Goal: Task Accomplishment & Management: Use online tool/utility

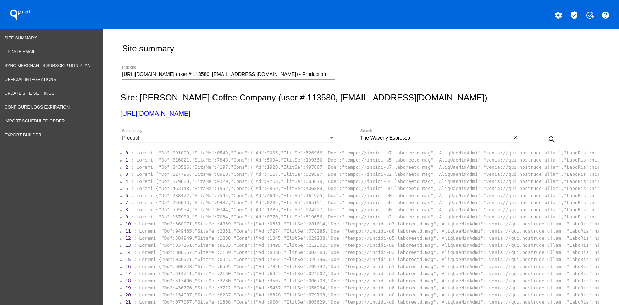
click at [146, 75] on input "[URL][DOMAIN_NAME] (user # 113580, [EMAIL_ADDRESS][DOMAIN_NAME]) - Production" at bounding box center [228, 75] width 213 height 6
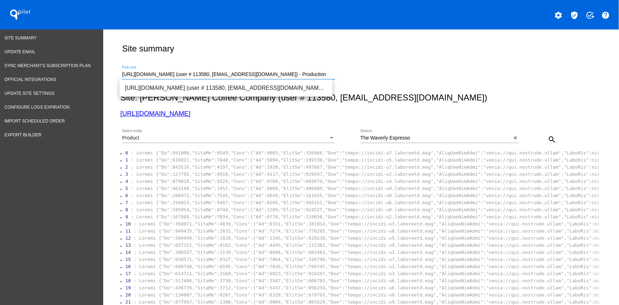
click at [146, 75] on input "[URL][DOMAIN_NAME] (user # 113580, [EMAIL_ADDRESS][DOMAIN_NAME]) - Production" at bounding box center [228, 75] width 213 height 6
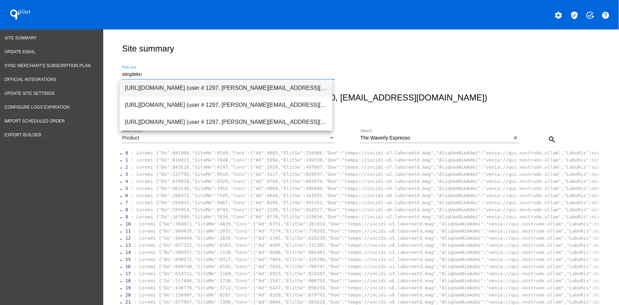
click at [208, 83] on span "[URL][DOMAIN_NAME] (user # 1297, [PERSON_NAME][EMAIL_ADDRESS][DOMAIN_NAME]) - P…" at bounding box center [226, 88] width 202 height 17
type input "[URL][DOMAIN_NAME] (user # 1297, [PERSON_NAME][EMAIL_ADDRESS][DOMAIN_NAME]) - P…"
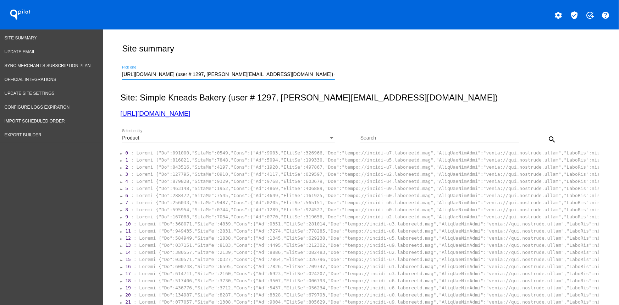
click at [140, 137] on div "Product" at bounding box center [225, 138] width 207 height 6
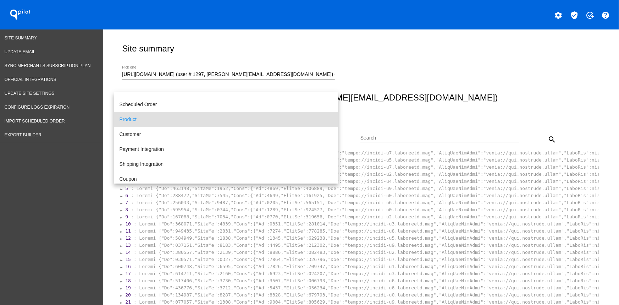
click at [416, 91] on div at bounding box center [309, 152] width 619 height 305
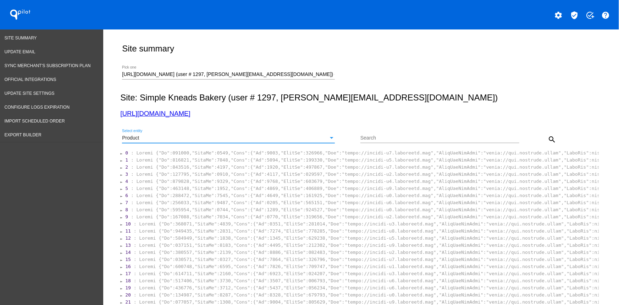
scroll to position [25, 0]
click at [412, 132] on div "Search" at bounding box center [440, 136] width 159 height 14
click at [406, 137] on input "Search" at bounding box center [440, 138] width 159 height 6
click at [369, 136] on input "Search" at bounding box center [440, 138] width 159 height 6
paste input "(2)Sourdough,(2)Cinnamon Raisin"
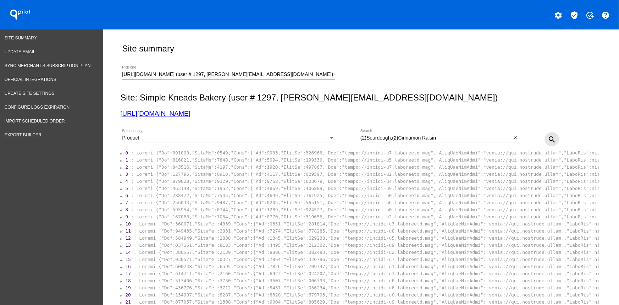
click at [495, 139] on mat-icon "search" at bounding box center [552, 139] width 9 height 9
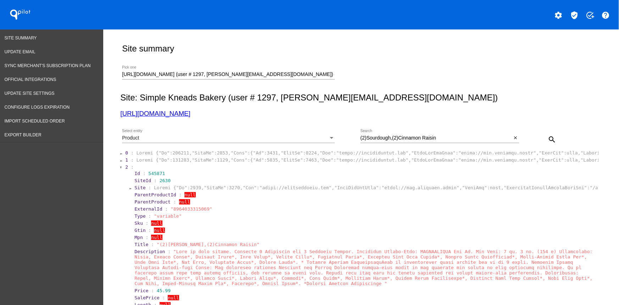
click at [125, 168] on span "2" at bounding box center [126, 166] width 3 height 5
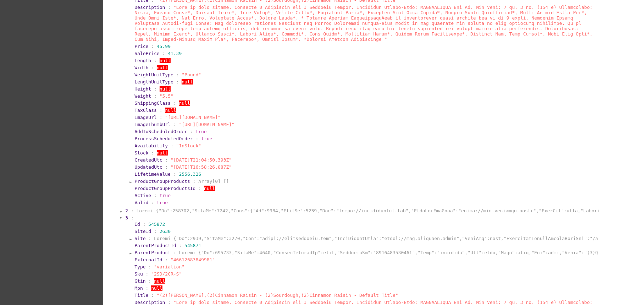
scroll to position [237, 0]
drag, startPoint x: 167, startPoint y: 46, endPoint x: 153, endPoint y: 45, distance: 14.2
click at [153, 45] on section "Price : 45.99" at bounding box center [366, 46] width 463 height 5
copy span "45.99"
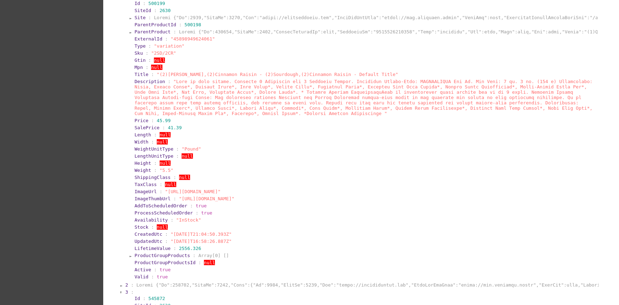
scroll to position [0, 0]
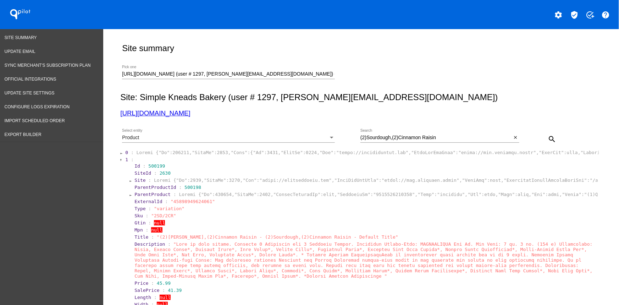
click at [182, 206] on section "Type : "variation"" at bounding box center [366, 208] width 464 height 7
click at [184, 203] on span ""45898949624061"" at bounding box center [193, 201] width 44 height 5
copy span "45898949624061"
click at [399, 133] on div "(2)Sourdough,(2)Cinnamon Raisin Search" at bounding box center [437, 136] width 152 height 14
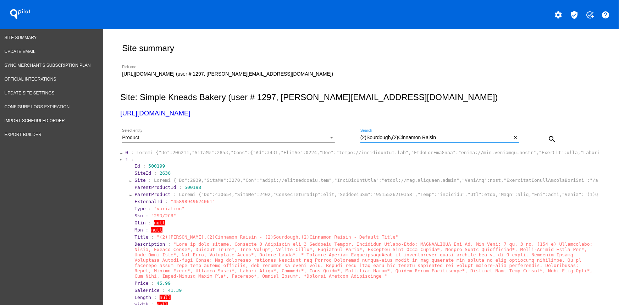
paste input "Sourdough"
click at [495, 137] on mat-icon "search" at bounding box center [552, 139] width 9 height 9
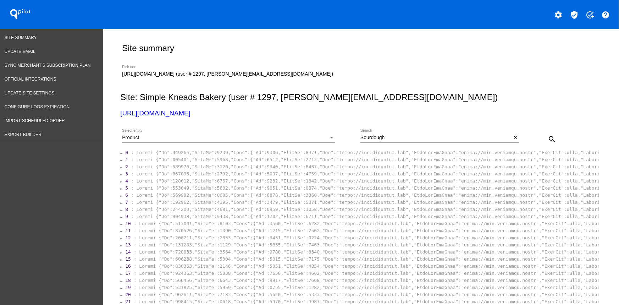
click at [422, 140] on div "Sourdough Search" at bounding box center [437, 136] width 152 height 14
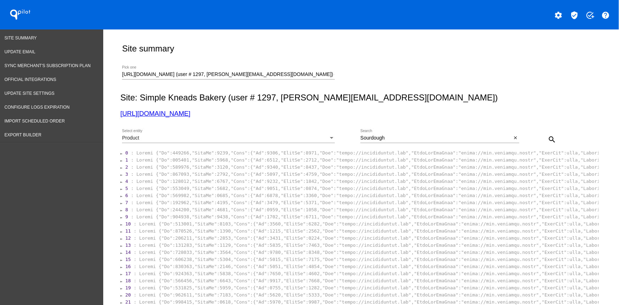
drag, startPoint x: 391, startPoint y: 141, endPoint x: 350, endPoint y: 136, distance: 41.8
click at [350, 136] on div "Product Select entity [GEOGRAPHIC_DATA] Search close search" at bounding box center [359, 136] width 479 height 25
click at [373, 133] on div "Sourdough Search" at bounding box center [437, 136] width 152 height 14
click at [372, 138] on input "Sourdough" at bounding box center [437, 138] width 152 height 6
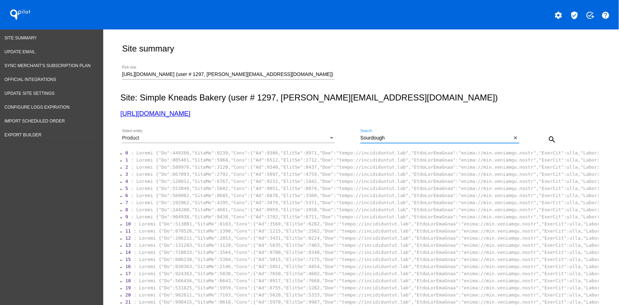
click at [372, 138] on input "Sourdough" at bounding box center [437, 138] width 152 height 6
paste input "8775791149309"
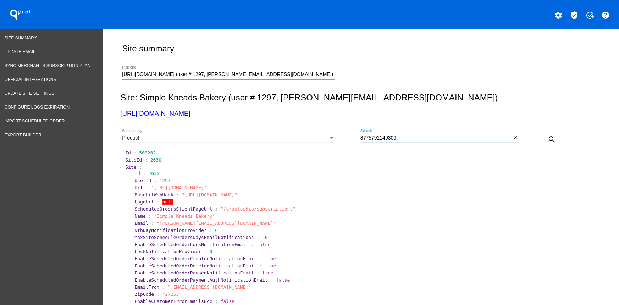
click at [128, 168] on span "Site" at bounding box center [130, 166] width 11 height 5
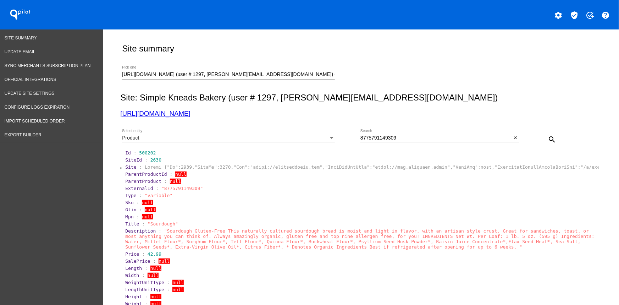
click at [174, 190] on span ""8775791149309"" at bounding box center [183, 188] width 42 height 5
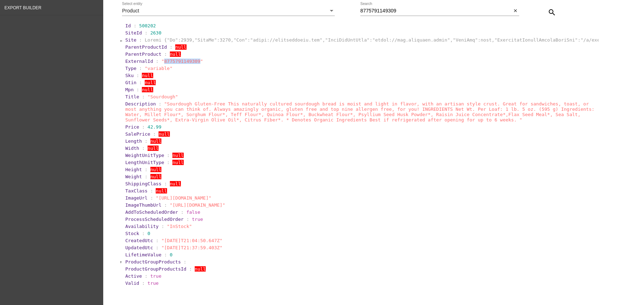
scroll to position [126, 0]
click at [397, 9] on input "8775791149309" at bounding box center [437, 12] width 152 height 6
paste input "Sourdough"
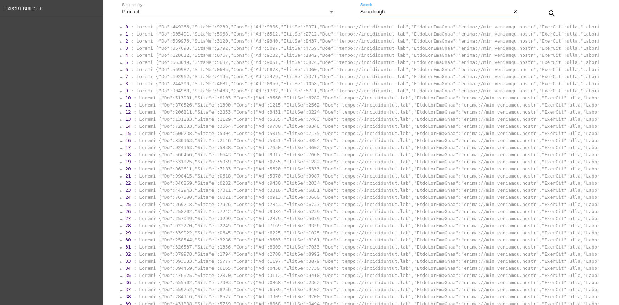
click at [125, 26] on span "0" at bounding box center [126, 26] width 3 height 5
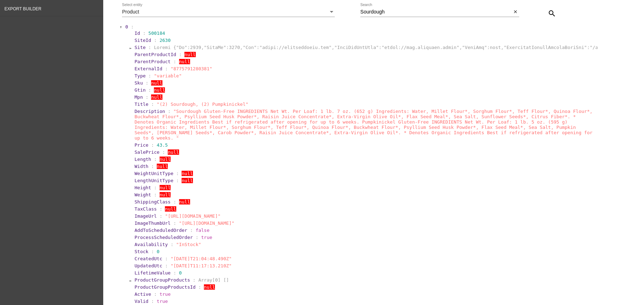
click at [125, 26] on span "0" at bounding box center [126, 26] width 3 height 5
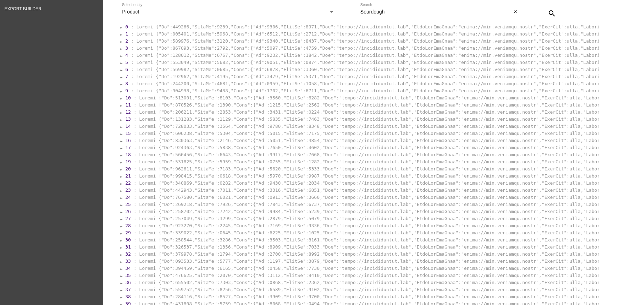
click at [121, 33] on section "0 : 1 : 2 : 3 : 4 : 5 : 6 : 7 : 8 : 9 : 10 : 11" at bounding box center [359, 165] width 479 height 284
click at [120, 34] on div at bounding box center [121, 34] width 2 height 4
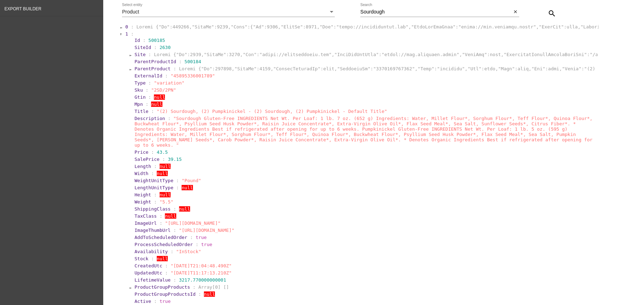
click at [120, 34] on div at bounding box center [121, 34] width 2 height 4
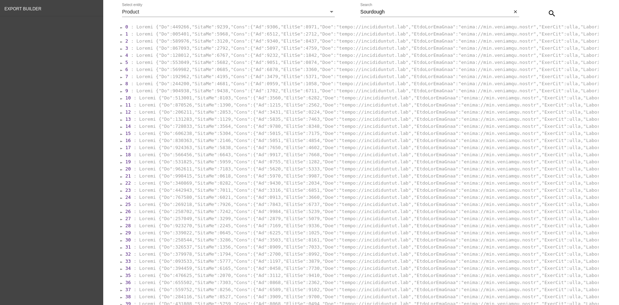
click at [117, 38] on div "Site summary [URL][DOMAIN_NAME] (user # 1297, [PERSON_NAME][EMAIL_ADDRESS][DOMA…" at bounding box center [359, 126] width 487 height 447
click at [120, 42] on div at bounding box center [121, 41] width 2 height 4
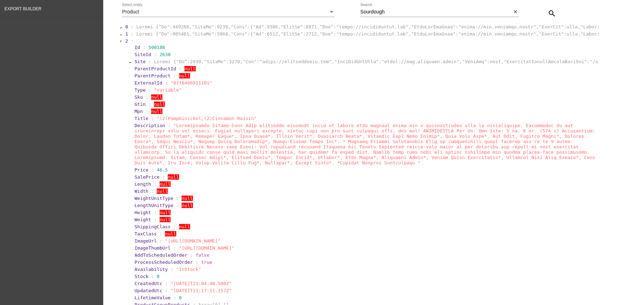
click at [120, 42] on div at bounding box center [121, 41] width 2 height 4
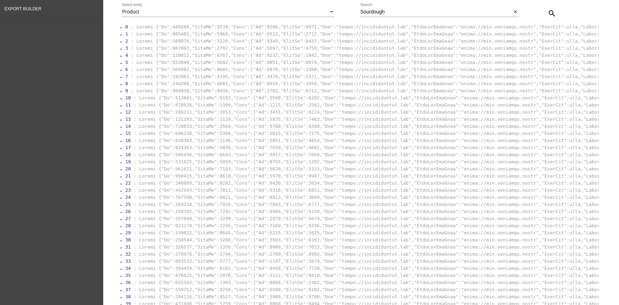
click at [120, 48] on div at bounding box center [121, 49] width 2 height 4
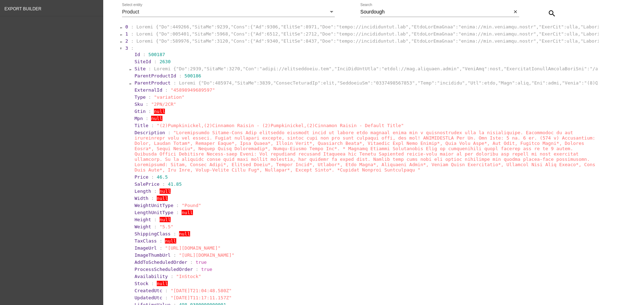
click at [120, 48] on div at bounding box center [121, 49] width 2 height 4
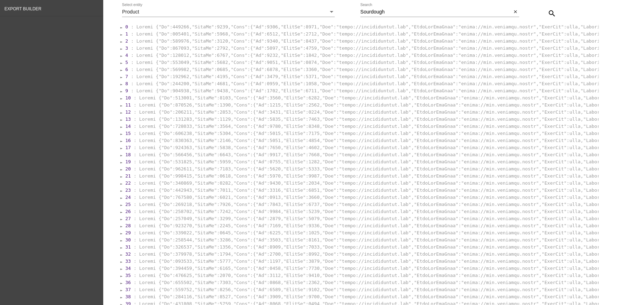
click at [120, 56] on div at bounding box center [121, 56] width 2 height 4
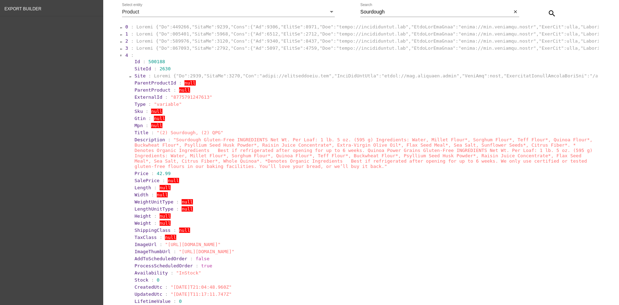
click at [120, 56] on div at bounding box center [121, 56] width 2 height 4
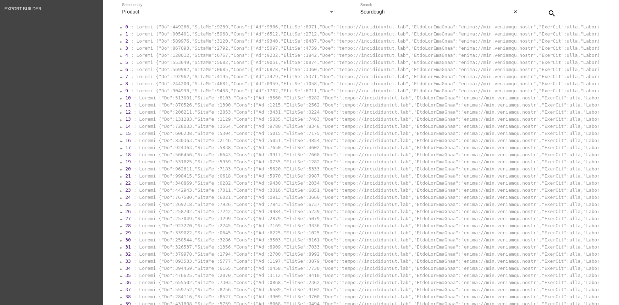
click at [117, 64] on div "Site summary [URL][DOMAIN_NAME] (user # 1297, [PERSON_NAME][EMAIL_ADDRESS][DOMA…" at bounding box center [359, 126] width 487 height 447
click at [120, 64] on div at bounding box center [121, 63] width 2 height 4
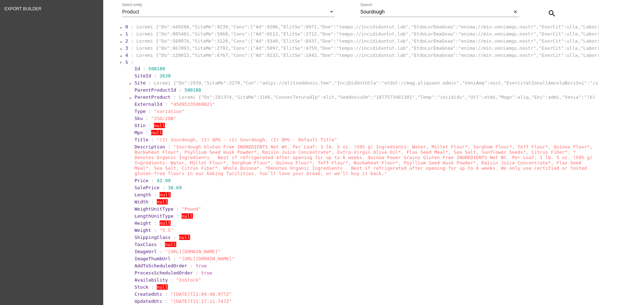
click at [120, 64] on div at bounding box center [121, 63] width 2 height 4
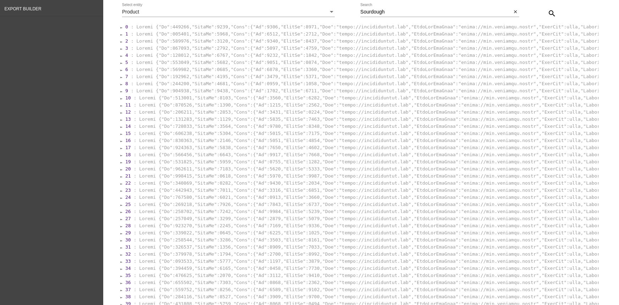
click at [120, 71] on div at bounding box center [121, 70] width 2 height 4
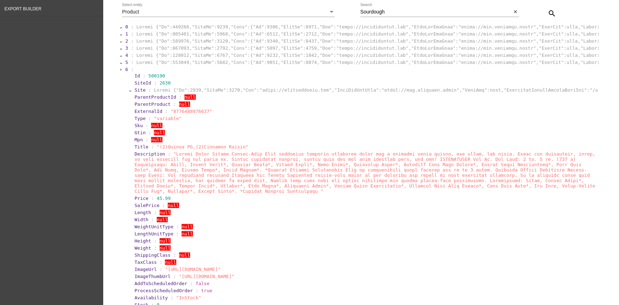
click at [120, 71] on div at bounding box center [121, 70] width 2 height 4
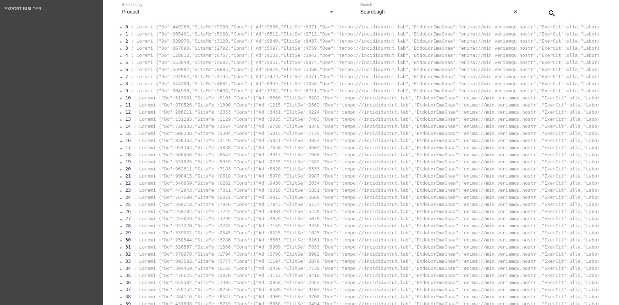
click at [120, 79] on div at bounding box center [121, 77] width 2 height 4
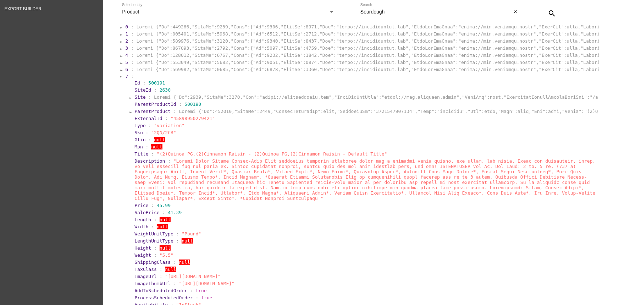
click at [120, 78] on div at bounding box center [121, 77] width 2 height 4
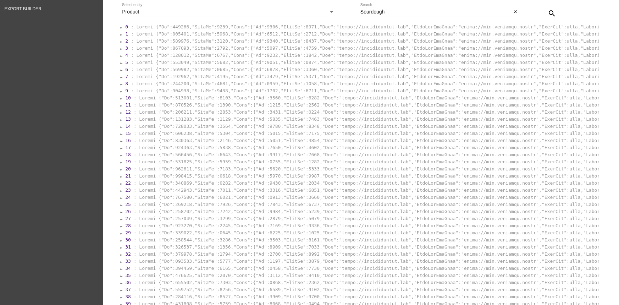
click at [120, 82] on section "0 : 1 : 2 : 3 : 4 : 5 : 6 : 7 : 8 : 9 : 10 : 11" at bounding box center [359, 165] width 479 height 284
click at [120, 84] on div at bounding box center [121, 84] width 2 height 4
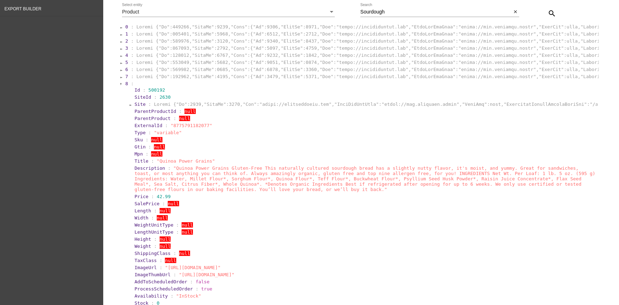
click at [120, 86] on div at bounding box center [121, 84] width 2 height 4
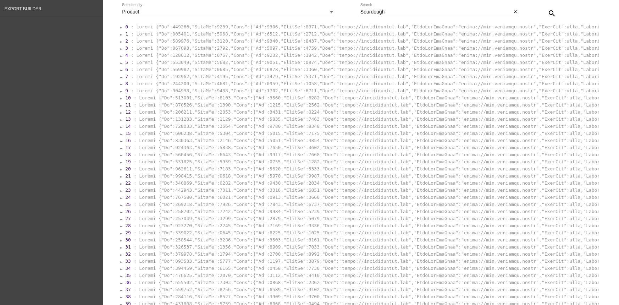
click at [120, 93] on div at bounding box center [121, 91] width 2 height 4
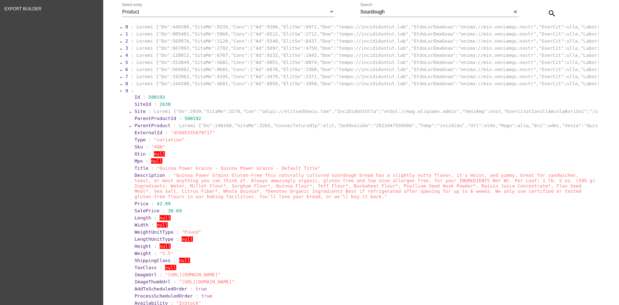
click at [120, 93] on div at bounding box center [121, 91] width 2 height 4
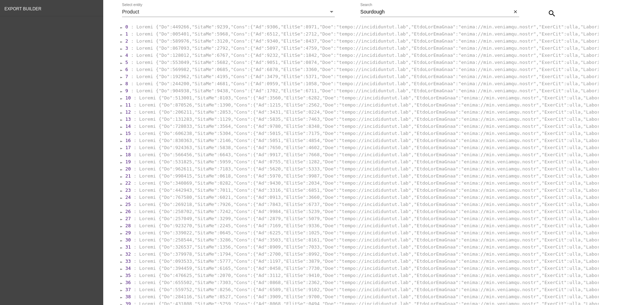
click at [120, 100] on div at bounding box center [121, 98] width 2 height 4
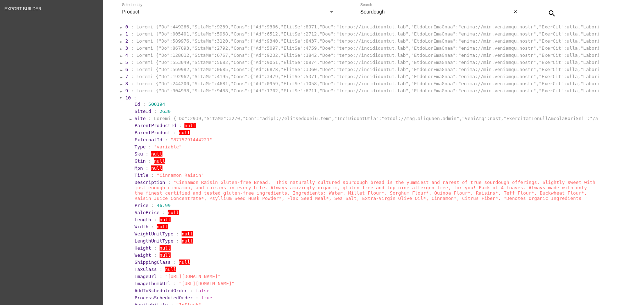
click at [120, 100] on div at bounding box center [121, 98] width 2 height 4
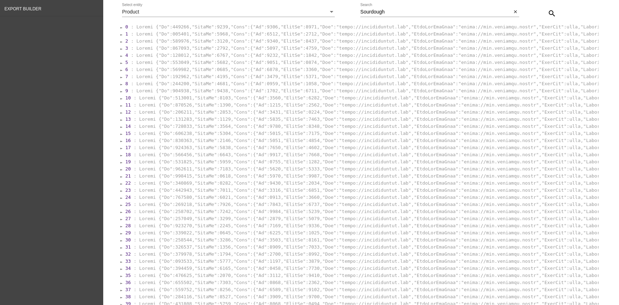
click at [120, 106] on div at bounding box center [121, 105] width 2 height 4
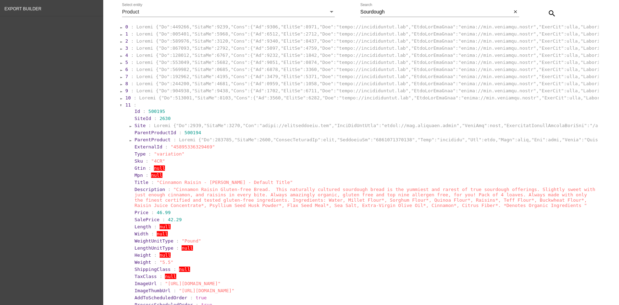
click at [120, 108] on div at bounding box center [121, 105] width 2 height 4
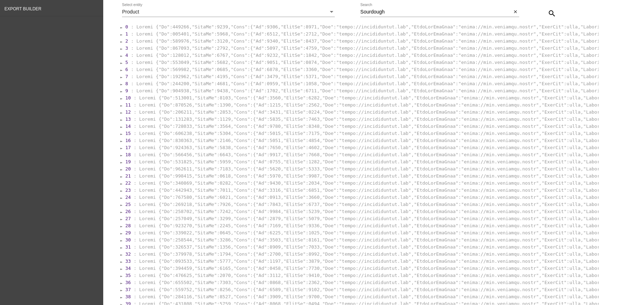
click at [120, 115] on div at bounding box center [121, 112] width 2 height 4
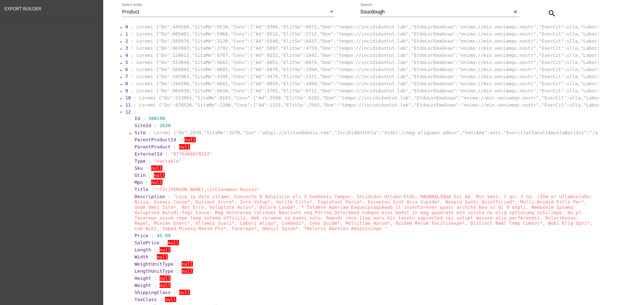
click at [120, 115] on div at bounding box center [121, 112] width 2 height 4
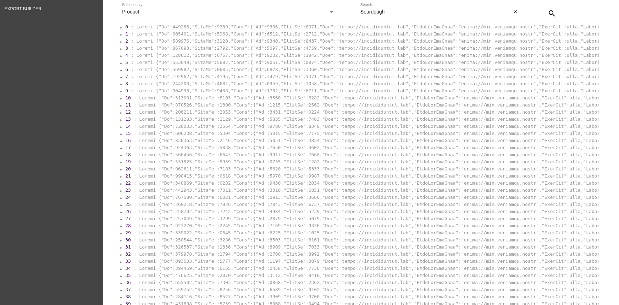
click at [117, 122] on div "Site summary [URL][DOMAIN_NAME] (user # 1297, [PERSON_NAME][EMAIL_ADDRESS][DOMA…" at bounding box center [359, 126] width 487 height 447
click at [120, 121] on div at bounding box center [121, 119] width 2 height 4
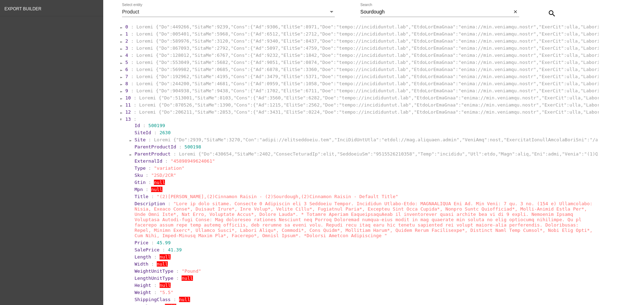
click at [120, 121] on div at bounding box center [121, 119] width 2 height 4
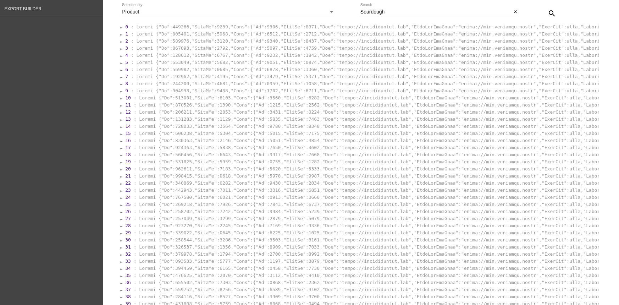
click at [120, 129] on div at bounding box center [121, 127] width 2 height 4
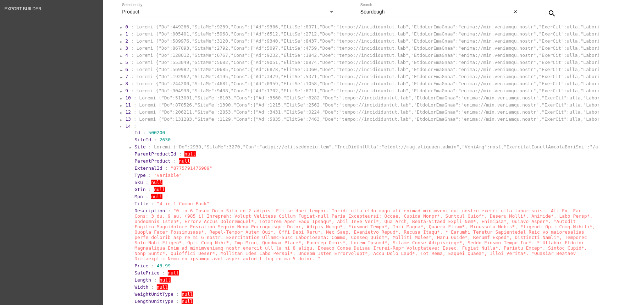
click at [120, 129] on div at bounding box center [121, 127] width 2 height 4
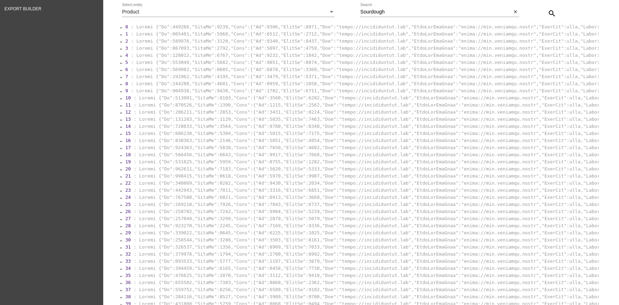
click at [120, 136] on div at bounding box center [121, 134] width 2 height 4
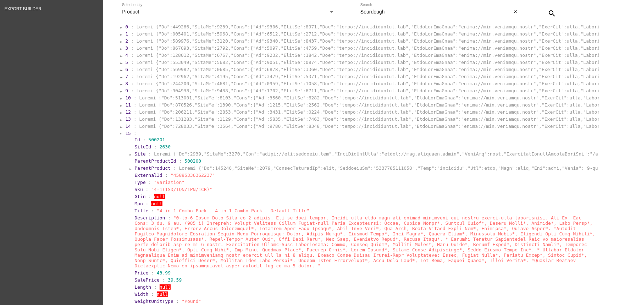
click at [120, 136] on div at bounding box center [121, 134] width 2 height 4
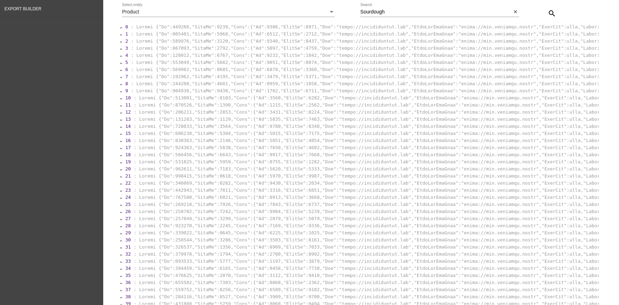
click at [120, 142] on section "0 : 1 : 2 : 3 : 4 : 5 : 6 : 7 : 8 : 9 : 10 : 11" at bounding box center [359, 165] width 479 height 284
click at [120, 142] on div at bounding box center [121, 141] width 2 height 4
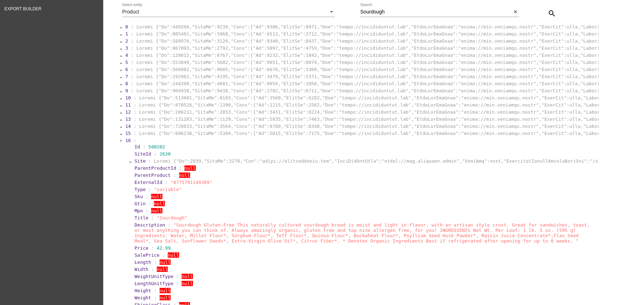
click at [120, 142] on div at bounding box center [121, 141] width 2 height 4
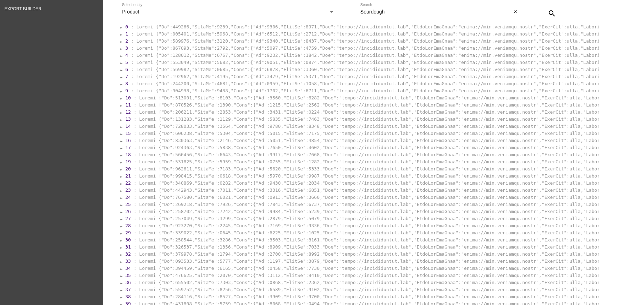
click at [120, 142] on div at bounding box center [121, 141] width 2 height 4
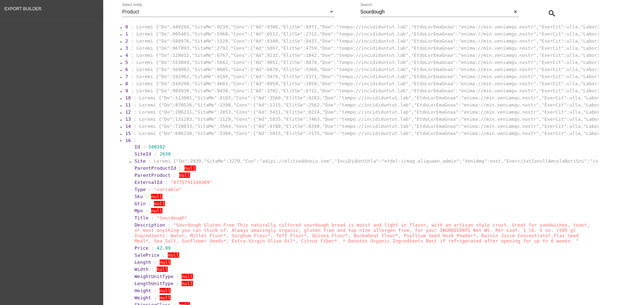
click at [120, 143] on div at bounding box center [121, 141] width 2 height 4
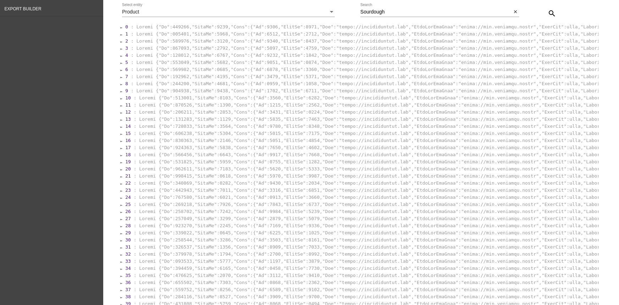
click at [120, 149] on div at bounding box center [121, 148] width 2 height 4
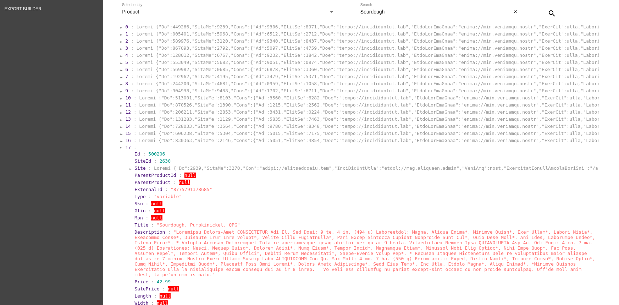
click at [120, 152] on section "0 : 1 : 2 : 3 : 4 : 5 : 6 : 7 : 8 : 9 : 10 : 11 0" at bounding box center [359, 311] width 479 height 576
click at [120, 150] on div at bounding box center [121, 148] width 2 height 4
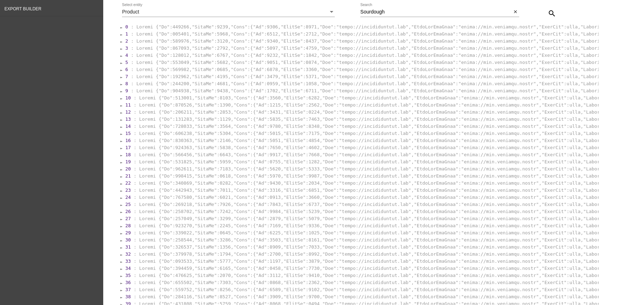
click at [120, 143] on div at bounding box center [121, 141] width 2 height 4
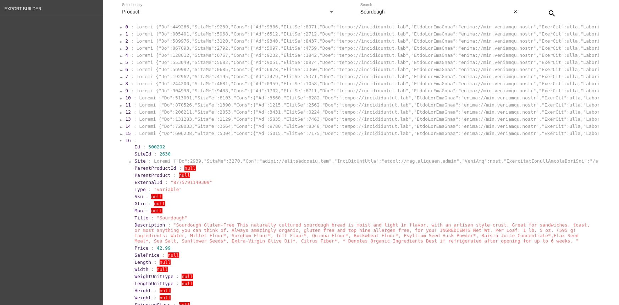
click at [120, 143] on div at bounding box center [121, 141] width 2 height 4
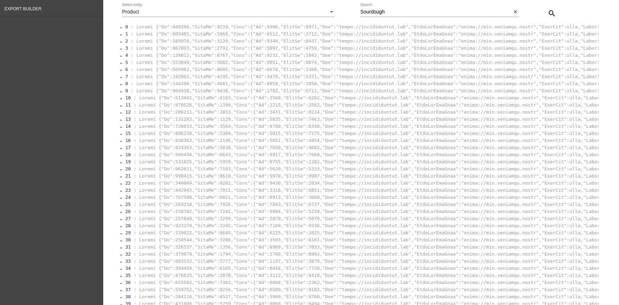
click at [120, 156] on div at bounding box center [121, 155] width 2 height 4
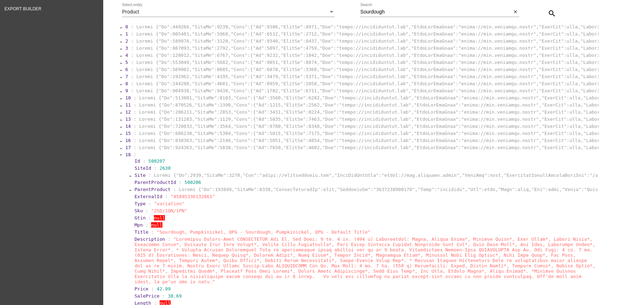
click at [120, 157] on div at bounding box center [121, 155] width 2 height 4
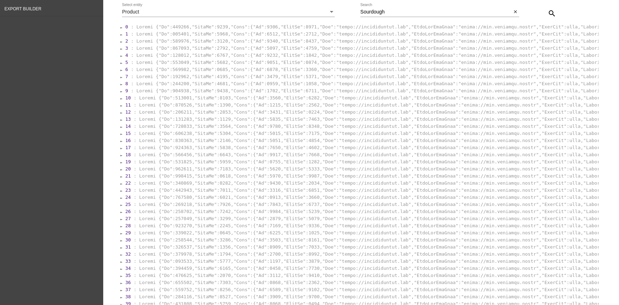
click at [120, 150] on div at bounding box center [121, 148] width 2 height 4
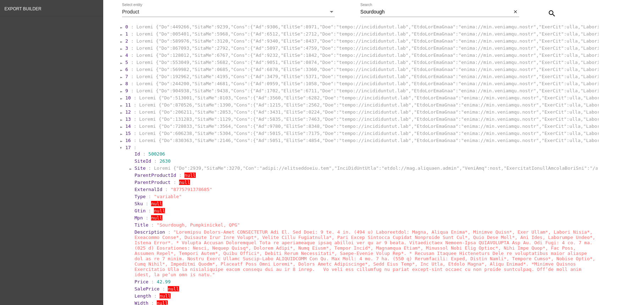
click at [120, 150] on div at bounding box center [121, 148] width 2 height 4
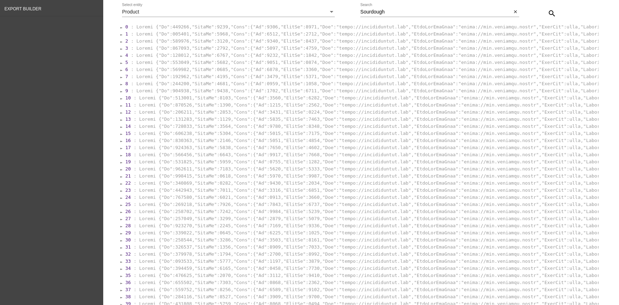
click at [120, 163] on div at bounding box center [121, 162] width 2 height 4
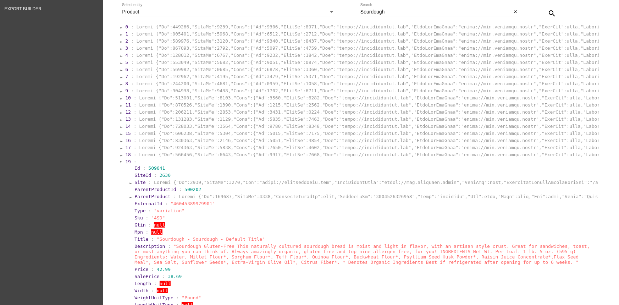
click at [181, 206] on span ""46045389979901"" at bounding box center [193, 203] width 44 height 5
copy span "46045389979901"
click at [160, 235] on span "42.99" at bounding box center [164, 269] width 14 height 5
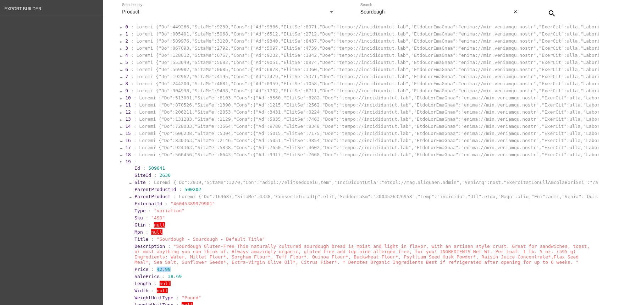
copy span "42.99"
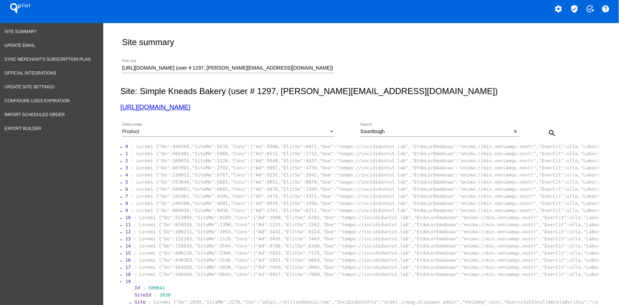
scroll to position [6, 0]
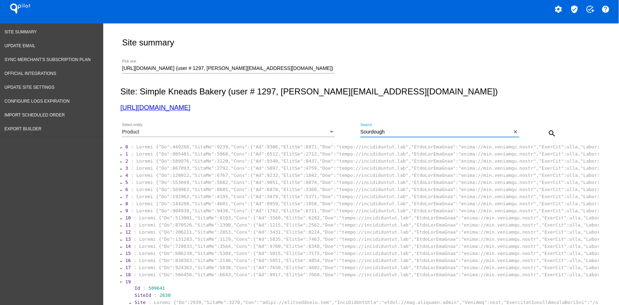
click at [378, 135] on input "Sourdough" at bounding box center [437, 132] width 152 height 6
paste input "(2) Sourdough, (2) QPG"
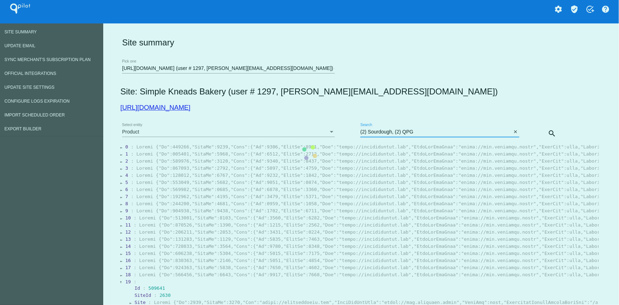
scroll to position [0, 0]
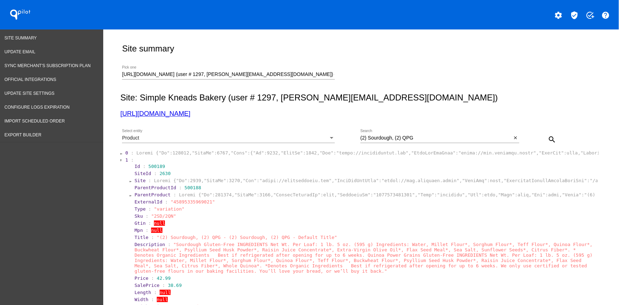
click at [189, 202] on span ""45895335969021"" at bounding box center [193, 201] width 44 height 5
copy span "45895335969021"
click at [120, 159] on div at bounding box center [121, 160] width 2 height 4
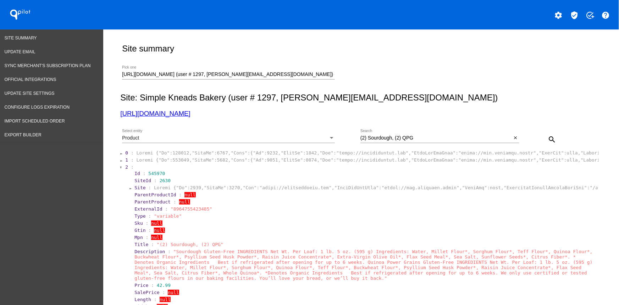
click at [120, 159] on div at bounding box center [121, 160] width 2 height 4
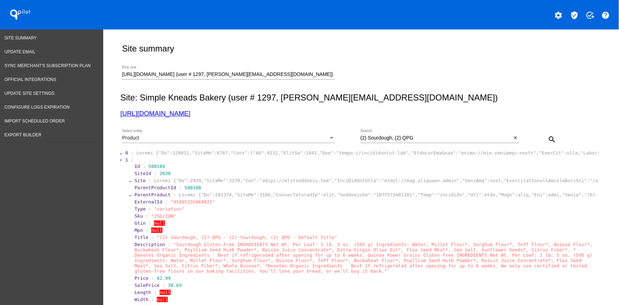
click at [187, 204] on span ""45895335969021"" at bounding box center [193, 201] width 44 height 5
copy span "45895335969021"
drag, startPoint x: 170, startPoint y: 280, endPoint x: 151, endPoint y: 281, distance: 18.8
click at [151, 235] on section "Price : 42.99" at bounding box center [366, 277] width 463 height 5
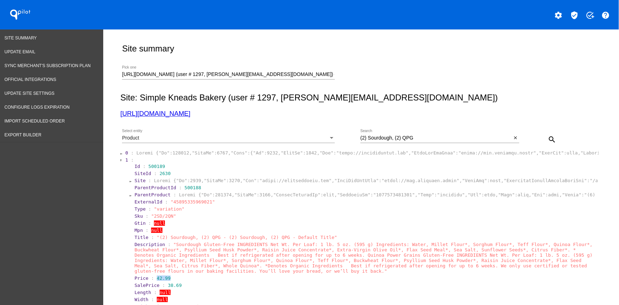
copy span "42.99"
click at [422, 141] on div "(2) Sourdough, (2) QPG Search" at bounding box center [437, 136] width 152 height 14
click at [406, 135] on div "(2) Sourdough, (2) QPG Search" at bounding box center [437, 136] width 152 height 14
paste input "Pumpkinickel"
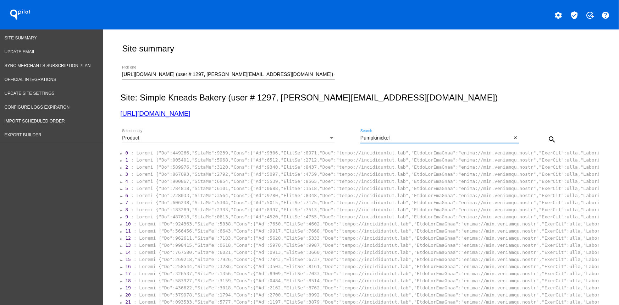
scroll to position [82, 0]
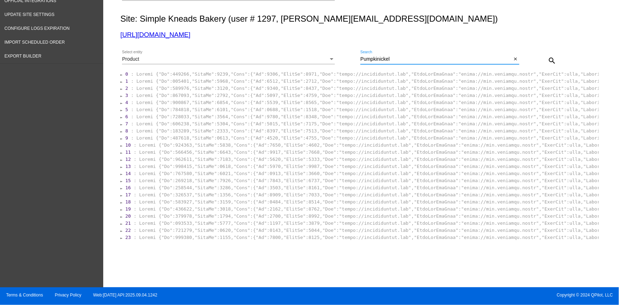
click at [121, 235] on section "0 : 1 : 2 : 3 : 4 : 5 : 6 : 7 : 8 : 9 : 10 : 11" at bounding box center [359, 155] width 479 height 171
click at [120, 235] on section "0 : 1 : 2 : 3 : 4 : 5 : 6 : 7 : 8 : 9 : 10 : 11" at bounding box center [359, 155] width 479 height 171
click at [116, 235] on div "Site summary [URL][DOMAIN_NAME] (user # 1297, [PERSON_NAME][EMAIL_ADDRESS][DOMA…" at bounding box center [359, 117] width 487 height 333
click at [120, 235] on div at bounding box center [121, 238] width 2 height 4
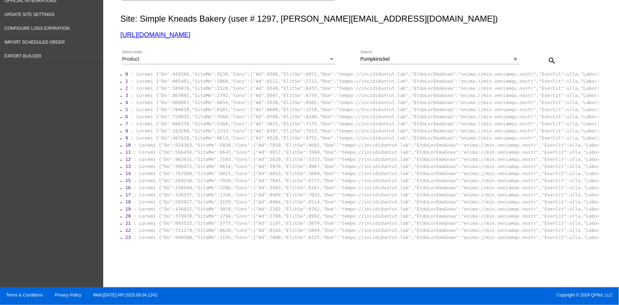
click at [120, 235] on div at bounding box center [121, 238] width 2 height 4
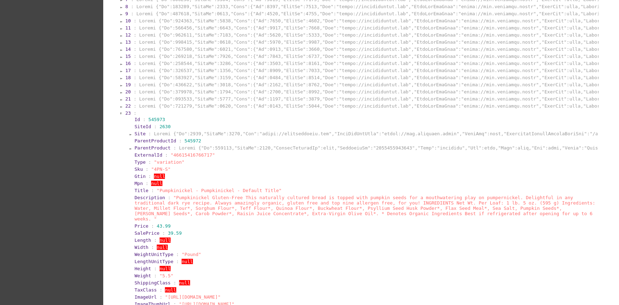
scroll to position [205, 0]
click at [125, 107] on section "22 :" at bounding box center [362, 103] width 474 height 7
click at [125, 106] on section "22 :" at bounding box center [362, 103] width 474 height 7
click at [120, 106] on div at bounding box center [121, 104] width 2 height 4
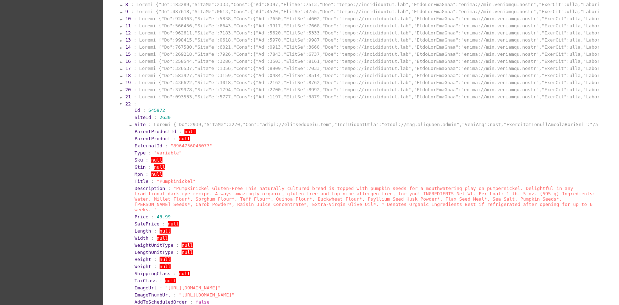
click at [120, 99] on div at bounding box center [121, 97] width 2 height 4
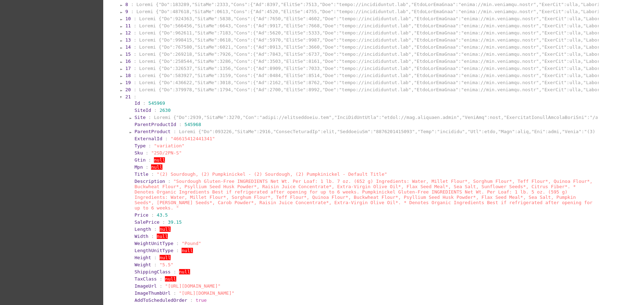
click at [120, 92] on div at bounding box center [121, 90] width 2 height 4
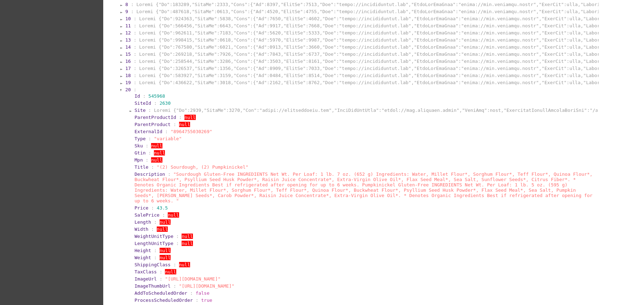
click at [120, 85] on div at bounding box center [121, 83] width 2 height 4
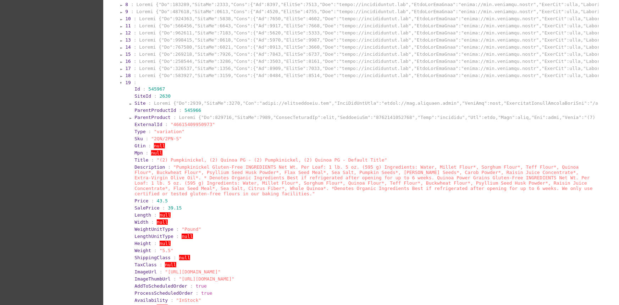
click at [120, 77] on div at bounding box center [121, 76] width 2 height 4
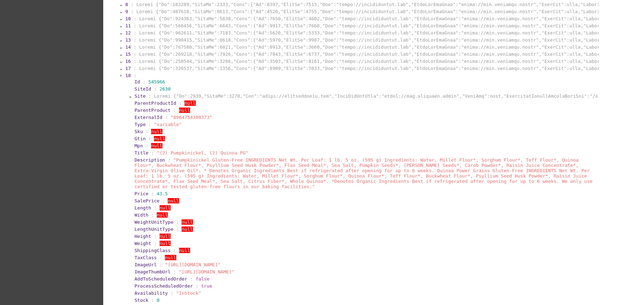
click at [188, 118] on span ""8964754309373"" at bounding box center [192, 117] width 42 height 5
copy span "8964754309373"
click at [120, 78] on div at bounding box center [121, 76] width 2 height 4
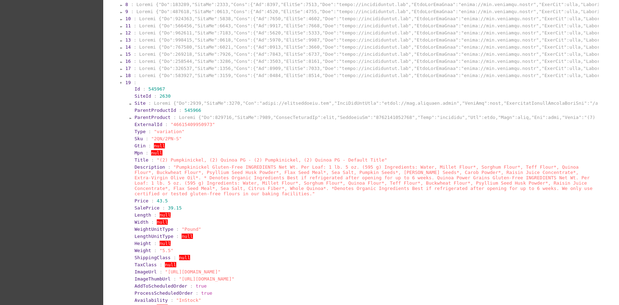
click at [120, 71] on div at bounding box center [121, 69] width 2 height 4
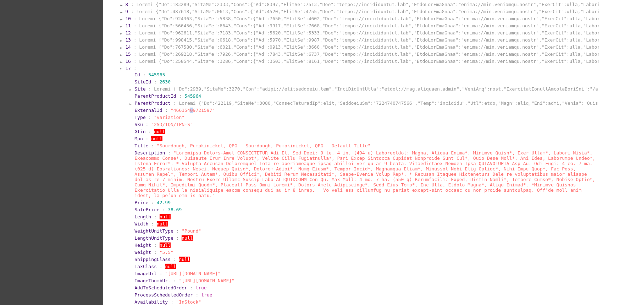
click at [184, 111] on span ""46615409721597"" at bounding box center [193, 110] width 44 height 5
copy span "0"
click at [190, 111] on span ""46615409721597"" at bounding box center [193, 110] width 44 height 5
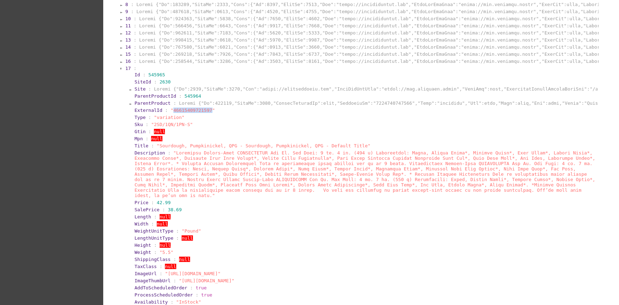
copy span "46615409721597"
drag, startPoint x: 166, startPoint y: 202, endPoint x: 152, endPoint y: 202, distance: 14.2
click at [152, 202] on section "Price : 42.99" at bounding box center [366, 202] width 463 height 5
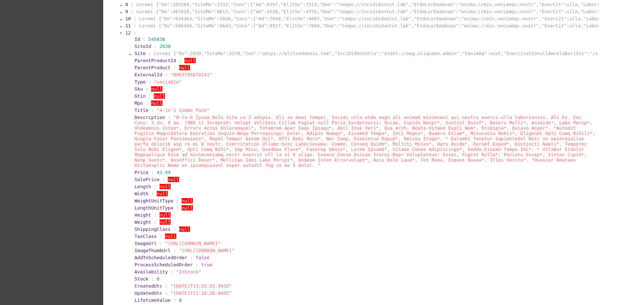
click at [120, 34] on div at bounding box center [121, 33] width 2 height 4
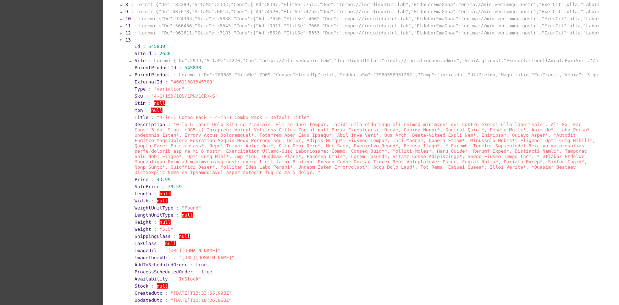
click at [120, 27] on div at bounding box center [121, 26] width 2 height 4
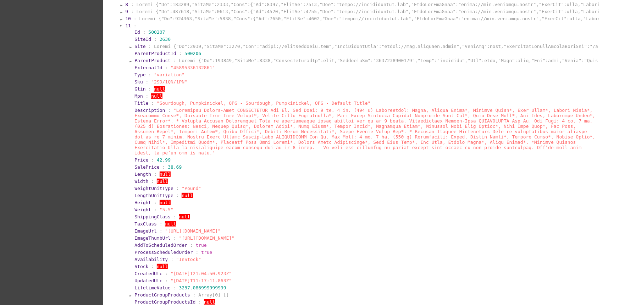
click at [120, 27] on div at bounding box center [121, 26] width 2 height 4
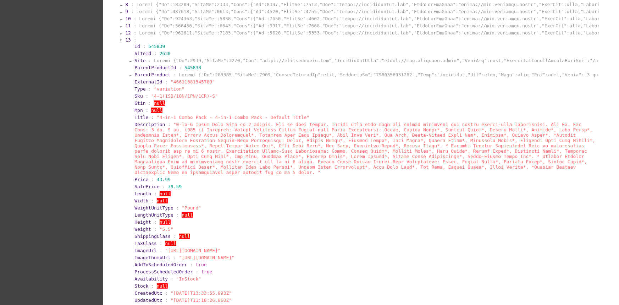
click at [120, 21] on div at bounding box center [121, 19] width 2 height 4
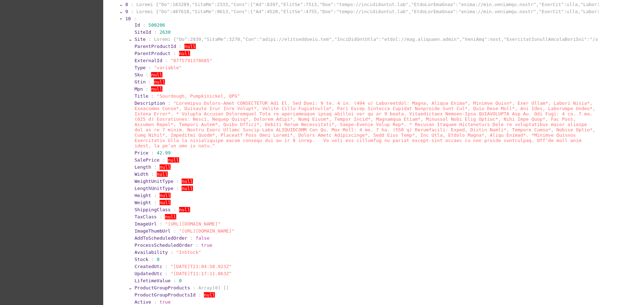
click at [120, 21] on div at bounding box center [121, 19] width 2 height 4
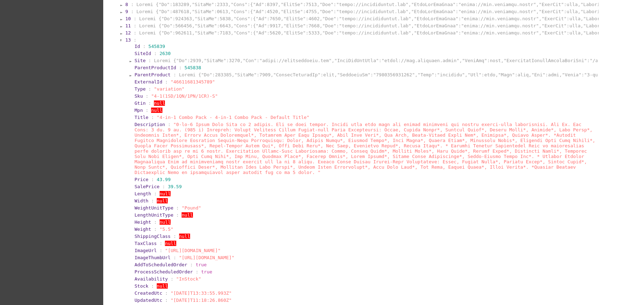
click at [120, 14] on div at bounding box center [121, 12] width 2 height 4
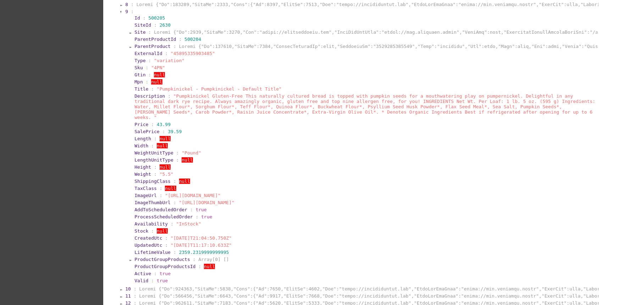
click at [179, 54] on span ""45895335903485"" at bounding box center [193, 53] width 44 height 5
drag, startPoint x: 168, startPoint y: 124, endPoint x: 153, endPoint y: 124, distance: 15.6
click at [153, 124] on section "Price : 43.99" at bounding box center [366, 124] width 463 height 5
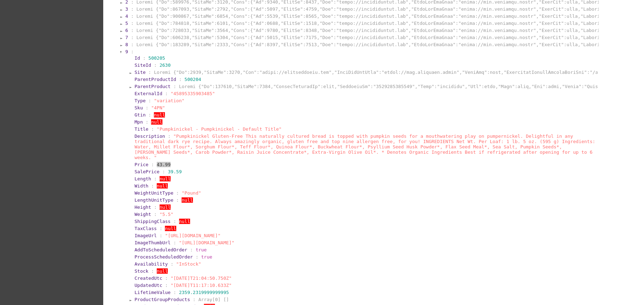
scroll to position [148, 0]
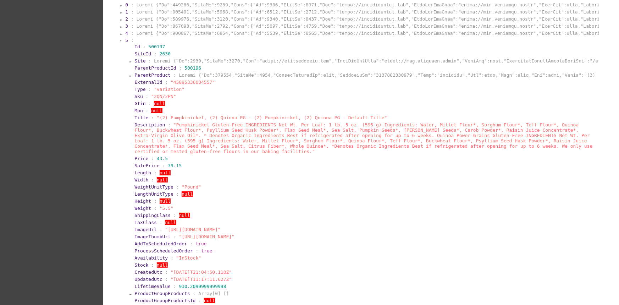
click at [193, 86] on section "ExternalId : "45895336034557"" at bounding box center [366, 82] width 464 height 7
click at [190, 81] on span ""45895336034557"" at bounding box center [193, 82] width 44 height 5
drag, startPoint x: 170, startPoint y: 157, endPoint x: 151, endPoint y: 156, distance: 19.2
click at [151, 156] on section "Price : 43.5" at bounding box center [366, 158] width 463 height 5
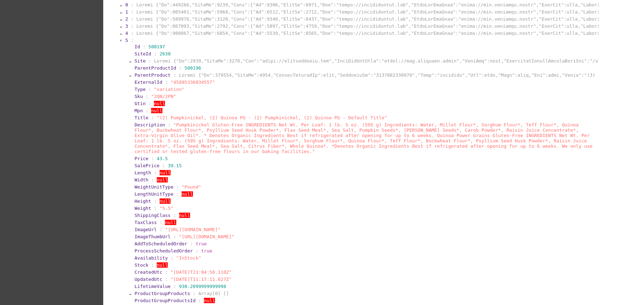
click at [139, 158] on span "Price" at bounding box center [142, 158] width 14 height 5
drag, startPoint x: 156, startPoint y: 158, endPoint x: 5, endPoint y: 167, distance: 150.8
click at [152, 157] on section "Price : 43.5" at bounding box center [366, 158] width 463 height 5
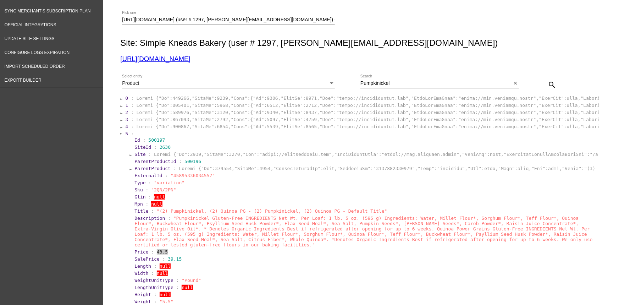
scroll to position [54, 0]
drag, startPoint x: 409, startPoint y: 76, endPoint x: 408, endPoint y: 80, distance: 4.4
click at [409, 76] on div "Pumpkinickel Search" at bounding box center [437, 82] width 152 height 14
click at [407, 82] on input "Pumpkinickel" at bounding box center [437, 84] width 152 height 6
paste input "(2)Quinoa PG,(2)[PERSON_NAME]"
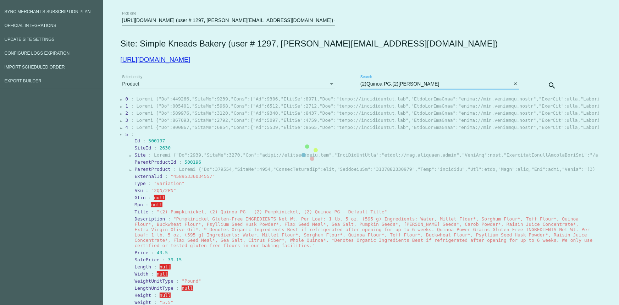
scroll to position [0, 0]
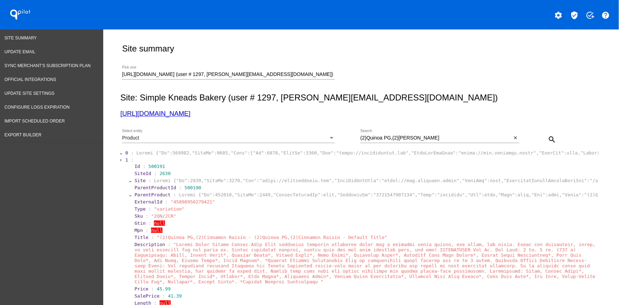
click at [191, 201] on span ""45898950279421"" at bounding box center [193, 201] width 44 height 5
drag, startPoint x: 172, startPoint y: 288, endPoint x: 152, endPoint y: 289, distance: 19.9
click at [152, 235] on section "Price : 45.99" at bounding box center [366, 288] width 463 height 5
click at [387, 135] on input "(2)Quinoa PG,(2)[PERSON_NAME]" at bounding box center [437, 138] width 152 height 6
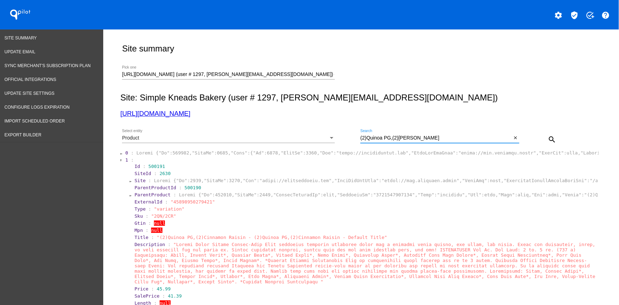
paste input "Swirly"
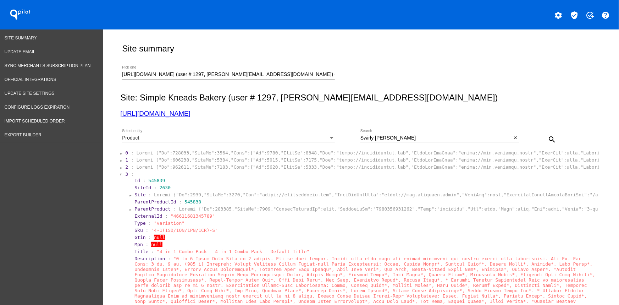
click at [188, 163] on section "1 :" at bounding box center [362, 160] width 474 height 7
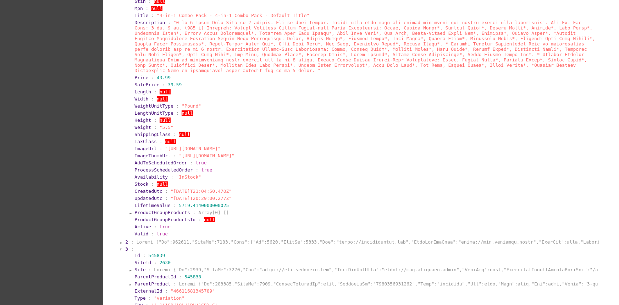
scroll to position [602, 0]
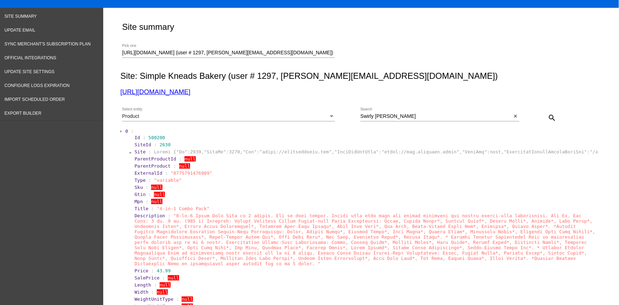
scroll to position [0, 0]
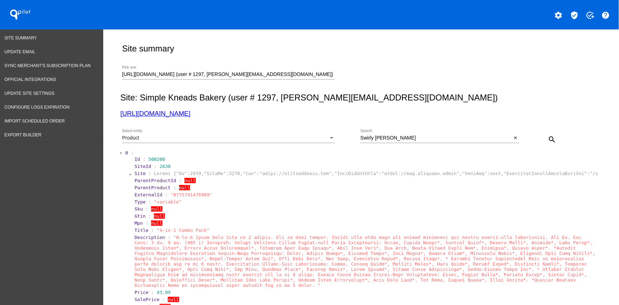
click at [364, 134] on div "Swirly [PERSON_NAME] Search" at bounding box center [437, 136] width 152 height 14
click at [366, 140] on input "Swirly [PERSON_NAME]" at bounding box center [437, 138] width 152 height 6
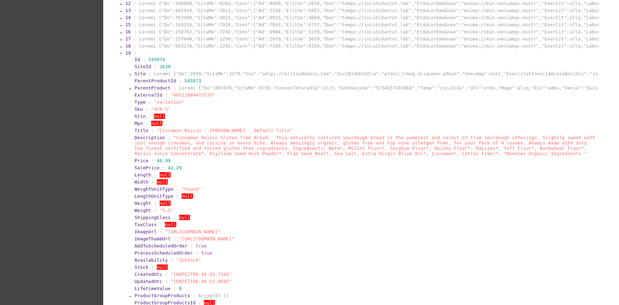
scroll to position [235, 0]
click at [183, 97] on span ""46612684472573"" at bounding box center [193, 94] width 44 height 5
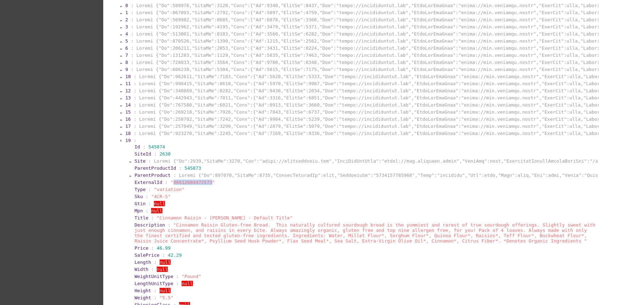
scroll to position [147, 0]
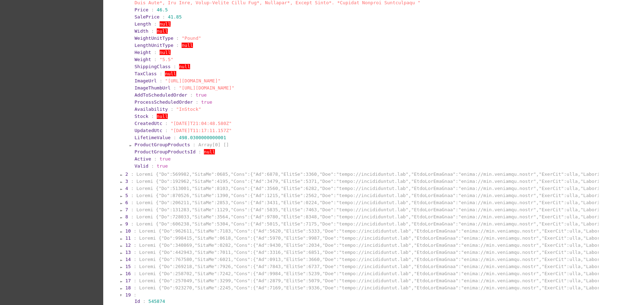
scroll to position [279, 0]
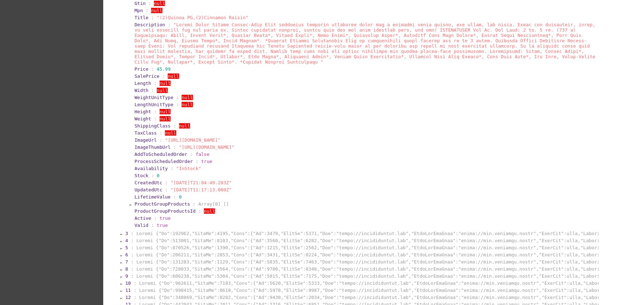
scroll to position [518, 0]
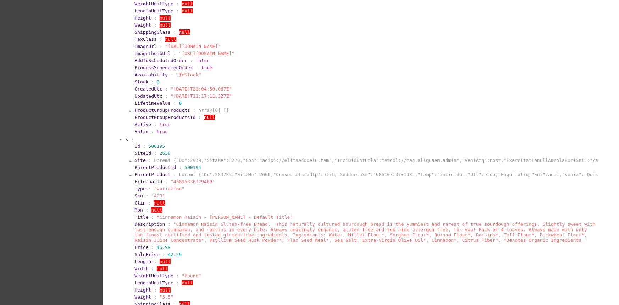
scroll to position [886, 0]
click at [194, 184] on span ""45895336329469"" at bounding box center [193, 181] width 44 height 5
drag, startPoint x: 170, startPoint y: 259, endPoint x: 152, endPoint y: 259, distance: 18.5
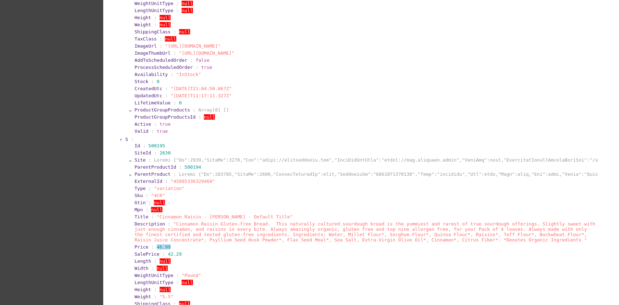
click at [152, 235] on section "Price : 46.99" at bounding box center [366, 246] width 463 height 5
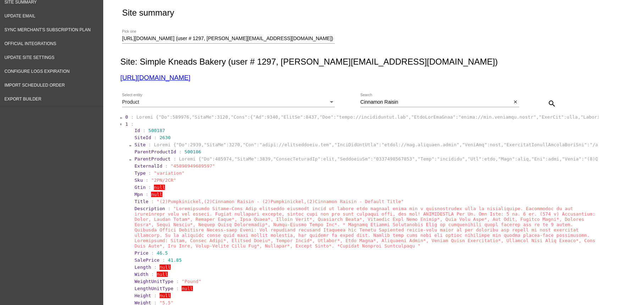
scroll to position [0, 0]
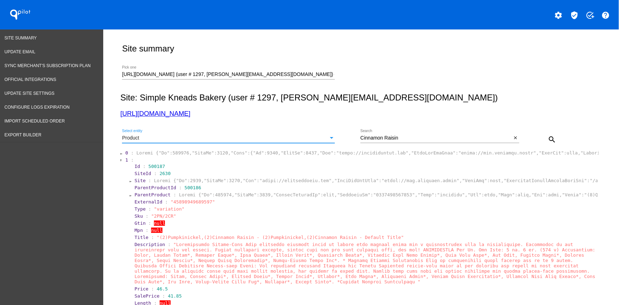
click at [197, 138] on div "Product" at bounding box center [225, 138] width 207 height 6
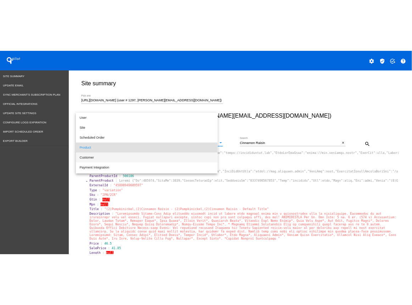
scroll to position [7, 0]
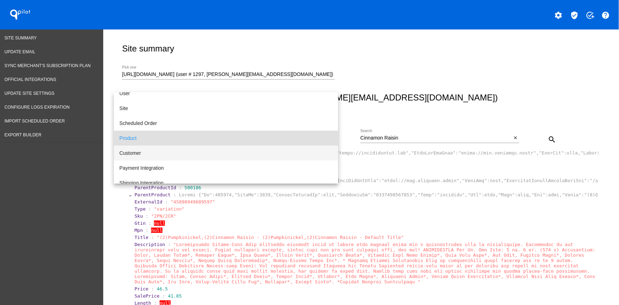
click at [133, 154] on span "Customer" at bounding box center [226, 153] width 213 height 15
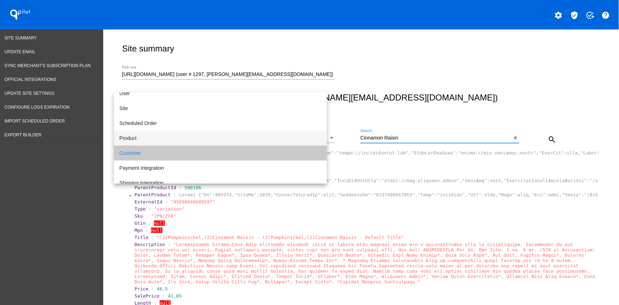
click at [407, 135] on input "Cinnamon Raisin" at bounding box center [437, 138] width 152 height 6
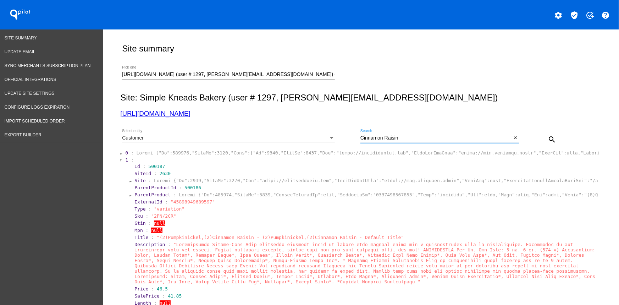
paste input "[EMAIL_ADDRESS][DOMAIN_NAME]"
click at [495, 138] on mat-icon "search" at bounding box center [552, 139] width 9 height 9
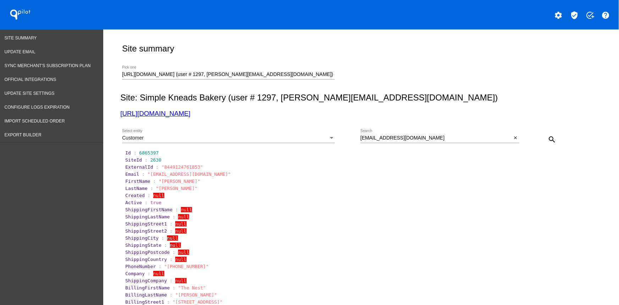
click at [181, 170] on span ""8449124761853"" at bounding box center [183, 166] width 42 height 5
click at [375, 130] on div "[EMAIL_ADDRESS][DOMAIN_NAME] Search" at bounding box center [437, 136] width 152 height 14
click at [378, 136] on input "[EMAIL_ADDRESS][DOMAIN_NAME]" at bounding box center [437, 138] width 152 height 6
paste input "[EMAIL_ADDRESS]"
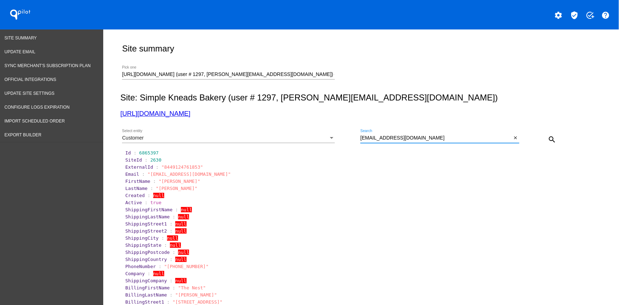
click at [495, 138] on mat-icon "search" at bounding box center [552, 139] width 9 height 9
click at [170, 167] on span ""8513391984893"" at bounding box center [183, 166] width 42 height 5
click at [450, 143] on div "[EMAIL_ADDRESS][DOMAIN_NAME] Search close" at bounding box center [440, 139] width 159 height 20
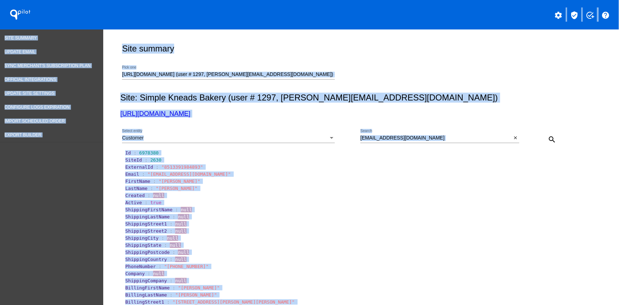
click at [427, 135] on input "[EMAIL_ADDRESS][DOMAIN_NAME]" at bounding box center [437, 138] width 152 height 6
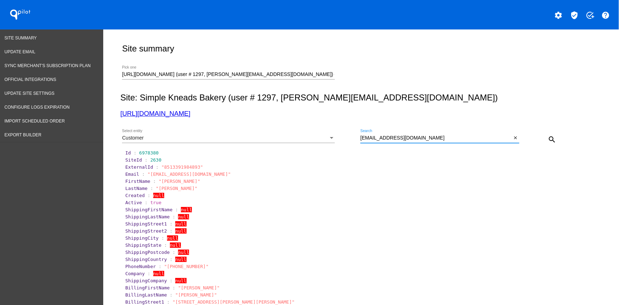
paste input "[EMAIL_ADDRESS]"
click at [495, 138] on div "search" at bounding box center [540, 139] width 40 height 14
click at [495, 137] on div "search" at bounding box center [540, 139] width 40 height 14
click at [495, 139] on mat-icon "search" at bounding box center [552, 139] width 9 height 9
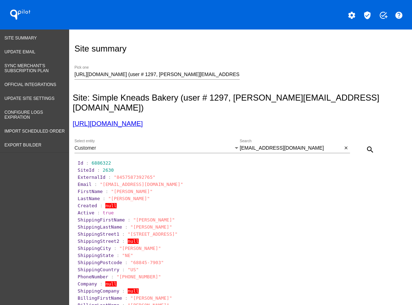
click at [133, 174] on section "ExternalId : "8457587392765"" at bounding box center [241, 177] width 328 height 7
click at [293, 145] on input "[EMAIL_ADDRESS][DOMAIN_NAME]" at bounding box center [291, 148] width 103 height 6
paste input "ktiannuzzi"
click at [366, 145] on mat-icon "search" at bounding box center [370, 149] width 9 height 9
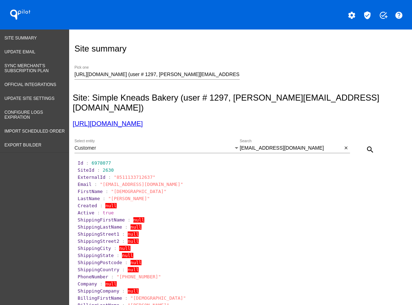
click at [121, 174] on span ""8511133712637"" at bounding box center [135, 176] width 42 height 5
drag, startPoint x: 267, startPoint y: 139, endPoint x: 277, endPoint y: 140, distance: 9.3
click at [267, 145] on input "[EMAIL_ADDRESS][DOMAIN_NAME]" at bounding box center [291, 148] width 103 height 6
paste input "[EMAIL_ADDRESS]"
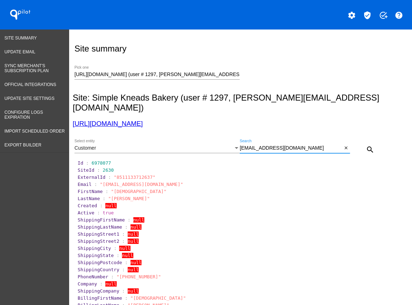
click at [369, 145] on mat-icon "search" at bounding box center [370, 149] width 9 height 9
click at [122, 174] on span ""8430239514877"" at bounding box center [135, 176] width 42 height 5
click at [284, 145] on input "[EMAIL_ADDRESS][DOMAIN_NAME]" at bounding box center [291, 148] width 103 height 6
paste input "[EMAIL_ADDRESS]"
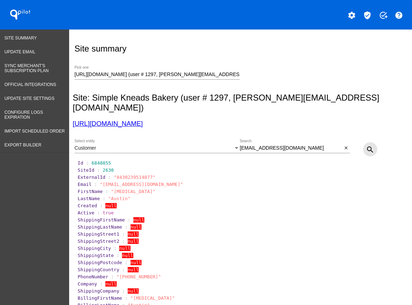
click at [366, 145] on mat-icon "search" at bounding box center [370, 149] width 9 height 9
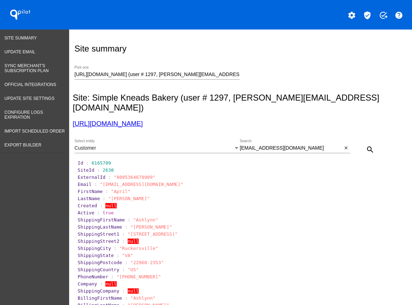
click at [120, 174] on span ""8005364678909"" at bounding box center [135, 176] width 42 height 5
click at [298, 139] on div "[EMAIL_ADDRESS][DOMAIN_NAME] Search" at bounding box center [291, 146] width 103 height 14
paste input "[EMAIL_ADDRESS][PERSON_NAME][DOMAIN_NAME]"
click at [366, 145] on mat-icon "search" at bounding box center [370, 149] width 9 height 9
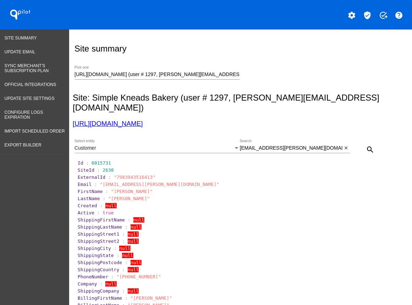
click at [139, 174] on span ""7983943516413"" at bounding box center [135, 176] width 42 height 5
drag, startPoint x: 318, startPoint y: 143, endPoint x: 315, endPoint y: 140, distance: 4.5
click at [318, 143] on div "[EMAIL_ADDRESS][PERSON_NAME][DOMAIN_NAME] Search close" at bounding box center [295, 149] width 110 height 20
click at [315, 145] on input "[EMAIL_ADDRESS][PERSON_NAME][DOMAIN_NAME]" at bounding box center [291, 148] width 103 height 6
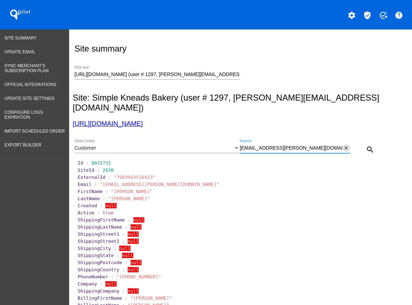
paste input "[EMAIL_ADDRESS][DOMAIN_NAME]"
click at [351, 142] on div "search" at bounding box center [364, 149] width 28 height 14
click at [366, 145] on mat-icon "search" at bounding box center [370, 149] width 9 height 9
click at [127, 174] on span ""7983739306237"" at bounding box center [135, 176] width 42 height 5
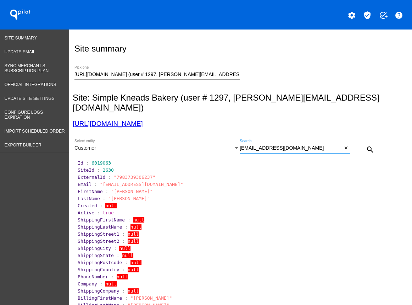
click at [275, 145] on input "[EMAIL_ADDRESS][DOMAIN_NAME]" at bounding box center [291, 148] width 103 height 6
paste input "[EMAIL_ADDRESS]"
click at [366, 145] on mat-icon "search" at bounding box center [370, 149] width 9 height 9
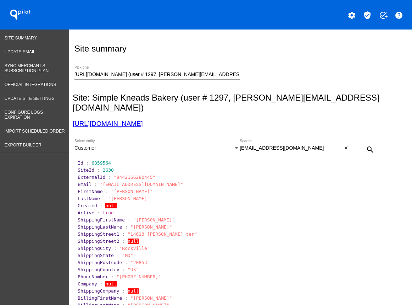
click at [127, 174] on span ""8442166280445"" at bounding box center [135, 176] width 42 height 5
click at [287, 145] on input "[EMAIL_ADDRESS][DOMAIN_NAME]" at bounding box center [291, 148] width 103 height 6
paste input "[EMAIL_ADDRESS]"
click at [366, 145] on mat-icon "search" at bounding box center [370, 149] width 9 height 9
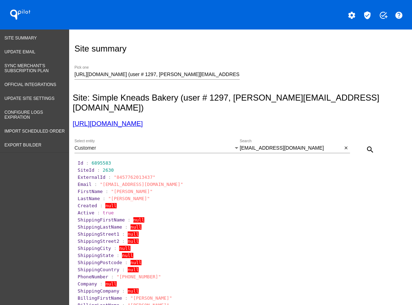
click at [124, 174] on span ""8457762013437"" at bounding box center [135, 176] width 42 height 5
click at [259, 153] on div at bounding box center [295, 153] width 110 height 0
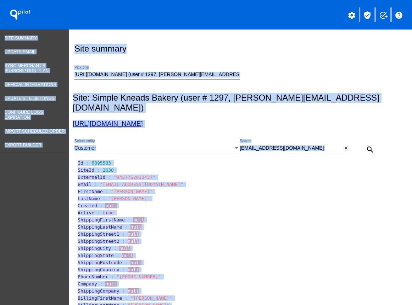
click at [306, 145] on input "[EMAIL_ADDRESS][DOMAIN_NAME]" at bounding box center [291, 148] width 103 height 6
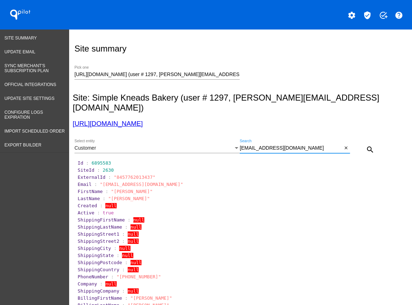
paste input "oakland910@ao"
click at [368, 145] on mat-icon "search" at bounding box center [370, 149] width 9 height 9
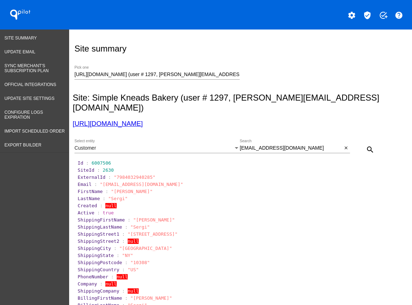
click at [135, 166] on section "SiteId : 2630" at bounding box center [241, 169] width 328 height 7
click at [135, 174] on span ""7984032940285"" at bounding box center [135, 176] width 42 height 5
click at [270, 145] on input "[EMAIL_ADDRESS][DOMAIN_NAME]" at bounding box center [291, 148] width 103 height 6
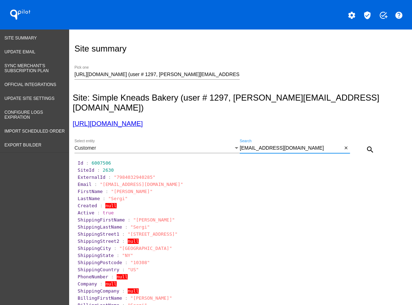
paste input "ayngeldust@gmai"
click at [368, 145] on mat-icon "search" at bounding box center [370, 149] width 9 height 9
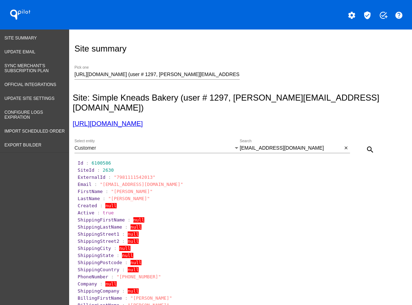
click at [123, 174] on span ""7981111542013"" at bounding box center [135, 176] width 42 height 5
click at [283, 145] on input "[EMAIL_ADDRESS][DOMAIN_NAME]" at bounding box center [291, 148] width 103 height 6
paste input "jrlane1381"
click at [367, 145] on mat-icon "search" at bounding box center [370, 149] width 9 height 9
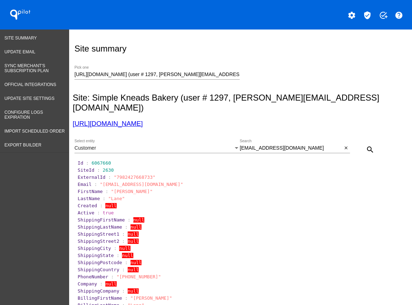
click at [124, 174] on span ""7982427668733"" at bounding box center [135, 176] width 42 height 5
click at [305, 139] on div "[EMAIL_ADDRESS][DOMAIN_NAME] Search" at bounding box center [291, 146] width 103 height 14
paste input "sanmukhjain"
click at [370, 145] on mat-icon "search" at bounding box center [370, 149] width 9 height 9
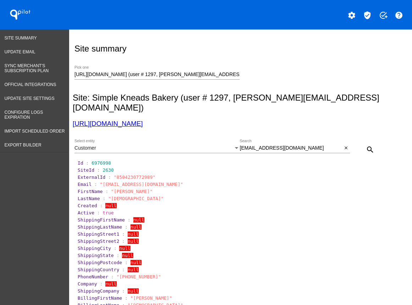
click at [130, 167] on section "SiteId : 2630" at bounding box center [241, 169] width 327 height 5
click at [131, 174] on span ""8504230772989"" at bounding box center [135, 176] width 42 height 5
click at [288, 145] on input "[EMAIL_ADDRESS][DOMAIN_NAME]" at bounding box center [291, 148] width 103 height 6
paste input "bevgagno"
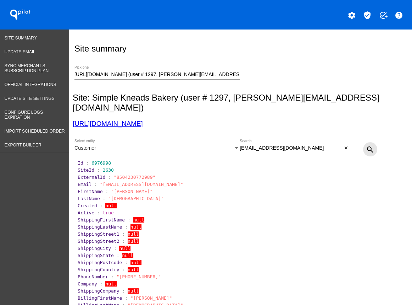
click at [370, 145] on mat-icon "search" at bounding box center [370, 149] width 9 height 9
click at [135, 174] on span ""8458325950717"" at bounding box center [135, 176] width 42 height 5
click at [300, 139] on div "[EMAIL_ADDRESS][DOMAIN_NAME] Search" at bounding box center [291, 146] width 103 height 14
paste input "oakland910@ao"
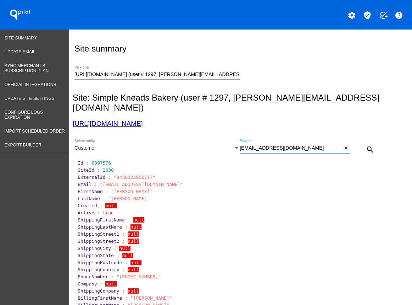
click at [366, 145] on mat-icon "search" at bounding box center [370, 149] width 9 height 9
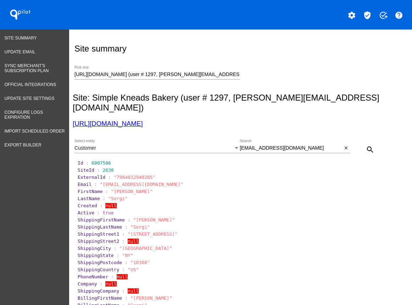
click at [128, 174] on span ""7984032940285"" at bounding box center [135, 176] width 42 height 5
click at [282, 139] on div "[EMAIL_ADDRESS][DOMAIN_NAME] Search" at bounding box center [291, 146] width 103 height 14
click at [287, 145] on input "[EMAIL_ADDRESS][DOMAIN_NAME]" at bounding box center [291, 148] width 103 height 6
paste input "deemikalef@gmai"
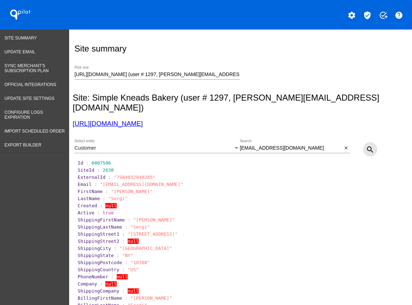
click at [366, 145] on mat-icon "search" at bounding box center [370, 149] width 9 height 9
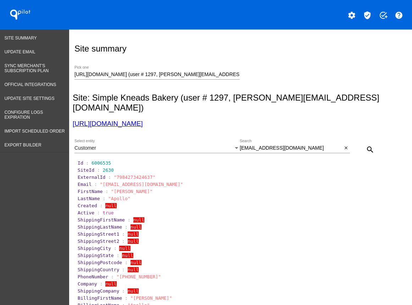
click at [134, 174] on span ""7984273424637"" at bounding box center [135, 176] width 42 height 5
click at [293, 139] on div "[EMAIL_ADDRESS][DOMAIN_NAME] Search" at bounding box center [291, 146] width 103 height 14
paste input "anotherjuliejones"
click at [366, 145] on mat-icon "search" at bounding box center [370, 149] width 9 height 9
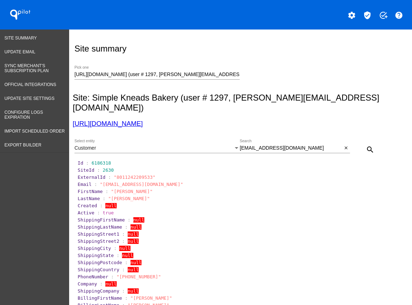
click at [138, 174] on span ""8011242209533"" at bounding box center [135, 176] width 42 height 5
click at [288, 143] on div "[EMAIL_ADDRESS][DOMAIN_NAME] Search close" at bounding box center [295, 149] width 110 height 20
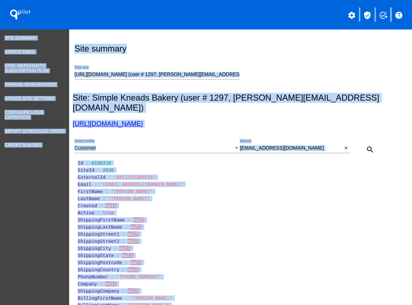
click at [295, 145] on input "[EMAIL_ADDRESS][DOMAIN_NAME]" at bounding box center [291, 148] width 103 height 6
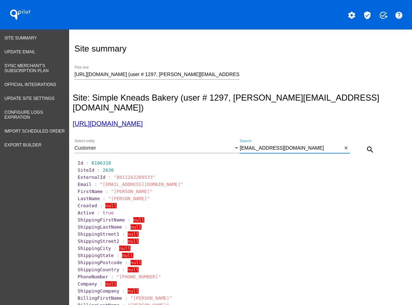
paste input "[PERSON_NAME]@millerland"
click at [366, 145] on mat-icon "search" at bounding box center [370, 149] width 9 height 9
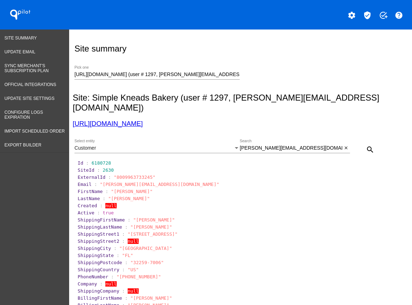
click at [135, 174] on span ""8009963733245"" at bounding box center [135, 176] width 42 height 5
click at [279, 145] on input "[PERSON_NAME][EMAIL_ADDRESS][DOMAIN_NAME]" at bounding box center [291, 148] width 103 height 6
paste input "[EMAIL_ADDRESS][DOMAIN_NAME]"
click at [366, 145] on mat-icon "search" at bounding box center [370, 149] width 9 height 9
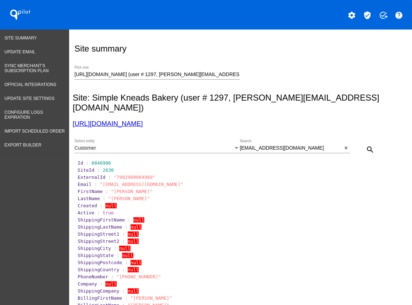
click at [127, 174] on span ""7982900084989"" at bounding box center [135, 176] width 42 height 5
click at [241, 33] on div "Site summary [URL][DOMAIN_NAME] (user # 1297, [PERSON_NAME][EMAIL_ADDRESS][DOMA…" at bounding box center [239, 236] width 341 height 414
click at [115, 145] on div "Customer" at bounding box center [154, 148] width 159 height 6
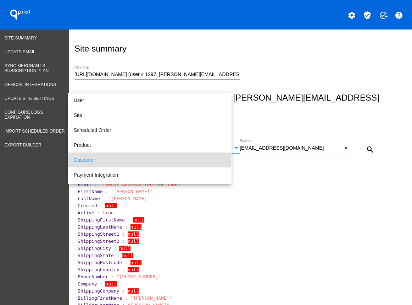
scroll to position [21, 0]
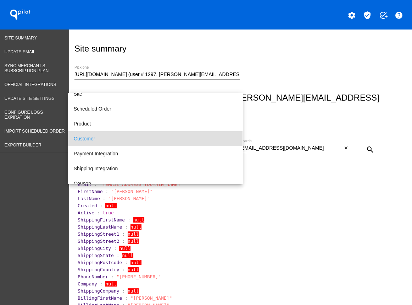
click at [20, 133] on div at bounding box center [206, 152] width 412 height 305
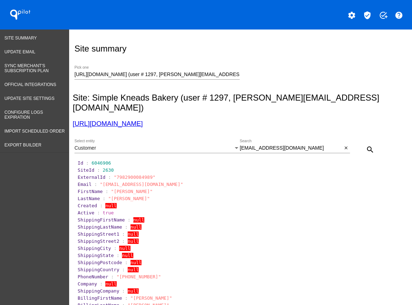
click at [124, 174] on span ""7982900084989"" at bounding box center [135, 176] width 42 height 5
drag, startPoint x: 155, startPoint y: 113, endPoint x: 105, endPoint y: 13, distance: 111.9
click at [73, 120] on h3 "[URL][DOMAIN_NAME]" at bounding box center [239, 124] width 333 height 8
click at [146, 144] on div "Customer Select entity" at bounding box center [157, 149] width 165 height 20
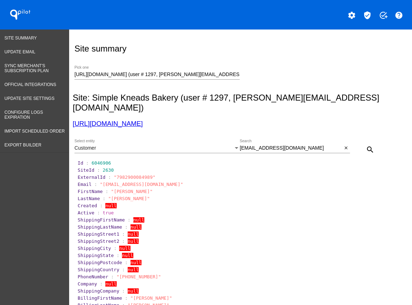
click at [146, 145] on div "Customer" at bounding box center [154, 148] width 159 height 6
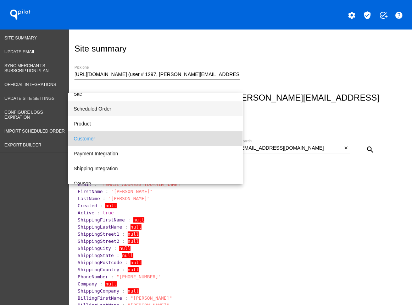
click at [113, 112] on span "Scheduled Order" at bounding box center [155, 108] width 163 height 15
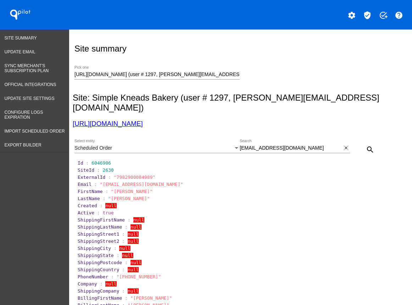
drag, startPoint x: 353, startPoint y: 94, endPoint x: 351, endPoint y: 103, distance: 9.5
click at [353, 94] on h2 "Site: Simple Kneads Bakery (user # 1297, [PERSON_NAME][EMAIL_ADDRESS][DOMAIN_NA…" at bounding box center [239, 103] width 333 height 20
click at [297, 145] on input "[EMAIL_ADDRESS][DOMAIN_NAME]" at bounding box center [291, 148] width 103 height 6
paste input "1031227"
type input "1031227"
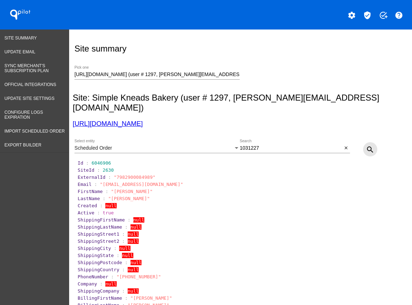
click at [366, 145] on mat-icon "search" at bounding box center [370, 149] width 9 height 9
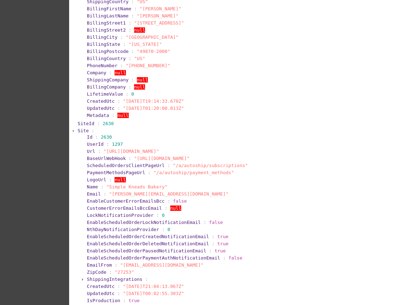
scroll to position [447, 0]
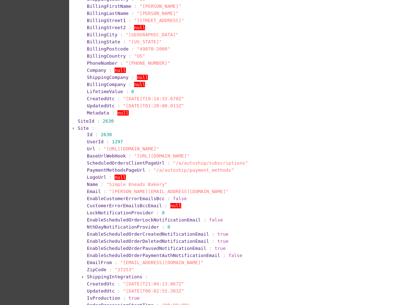
click at [81, 121] on span "SiteId" at bounding box center [86, 120] width 17 height 5
click at [80, 125] on span "Site" at bounding box center [83, 127] width 11 height 5
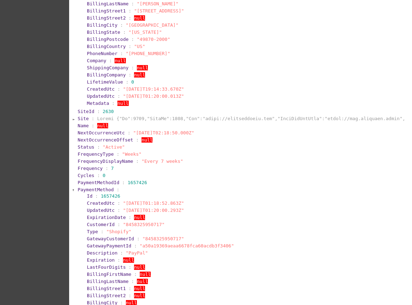
scroll to position [457, 0]
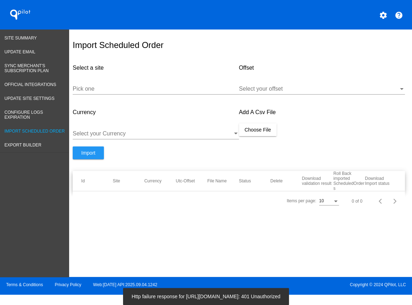
click at [117, 100] on div "Pick one" at bounding box center [156, 89] width 166 height 23
click at [114, 92] on input "Pick one" at bounding box center [156, 89] width 166 height 6
paste input "[URL][DOMAIN_NAME]"
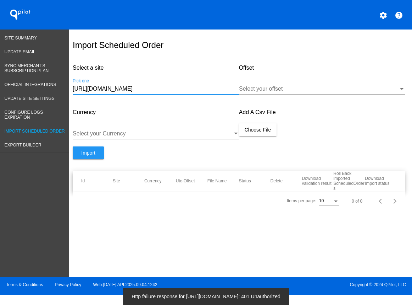
click at [270, 92] on div at bounding box center [319, 89] width 160 height 6
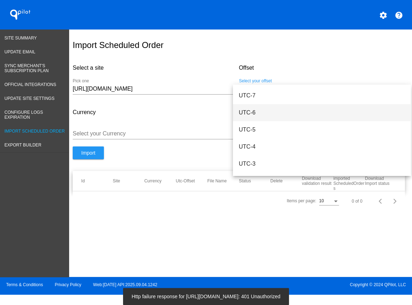
scroll to position [84, 0]
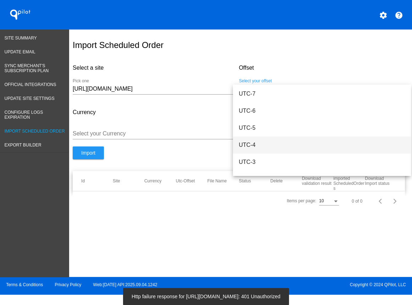
click at [262, 145] on span "UTC-4" at bounding box center [322, 144] width 166 height 17
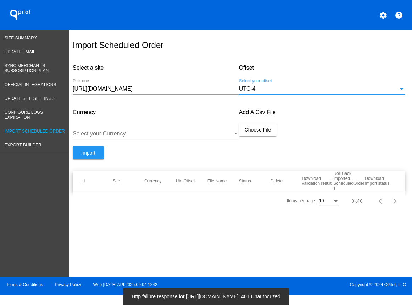
click at [168, 133] on div "Select your Currency" at bounding box center [156, 131] width 166 height 16
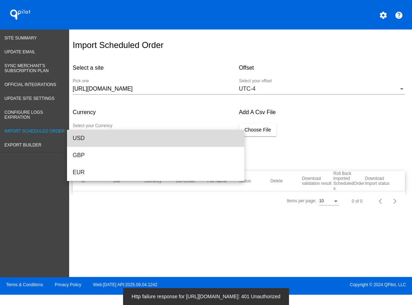
click at [104, 133] on span "USD" at bounding box center [156, 138] width 166 height 17
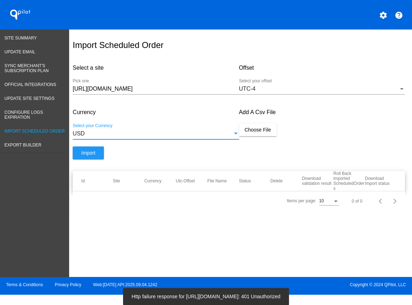
click at [149, 92] on input "[URL][DOMAIN_NAME]" at bounding box center [156, 89] width 166 height 6
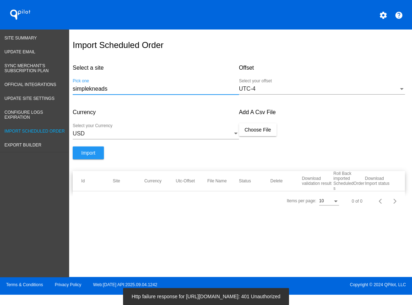
type input "simplekneads"
click at [376, 17] on div "settings help" at bounding box center [309, 14] width 206 height 14
click at [380, 16] on mat-icon "settings" at bounding box center [383, 15] width 9 height 9
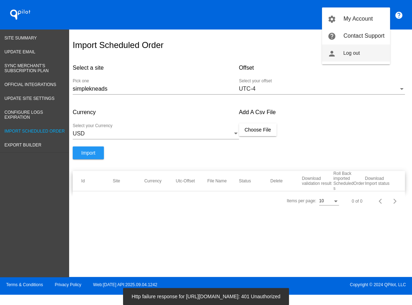
click at [350, 57] on button "person Log out" at bounding box center [356, 52] width 68 height 17
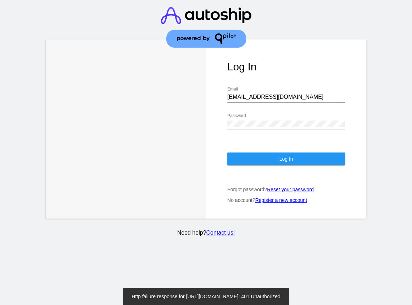
click at [270, 94] on input "CHLOE22@GMAIL.COM" at bounding box center [287, 97] width 118 height 6
type input "support@patternsinthecloud.com"
click at [324, 105] on div "Log In support@patternsinthecloud.com Email Password Log In Forgot password? Re…" at bounding box center [286, 128] width 160 height 179
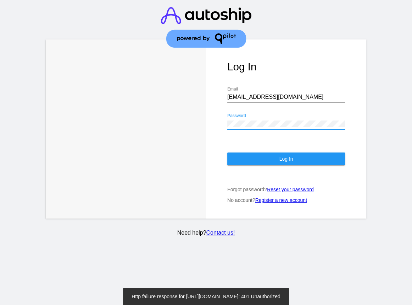
click at [269, 152] on button "Log In" at bounding box center [287, 158] width 118 height 13
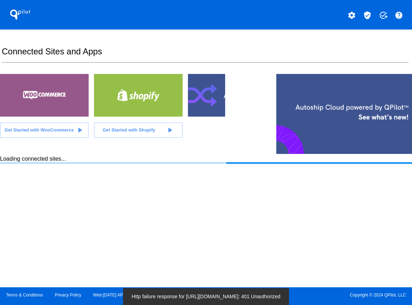
click at [366, 13] on mat-icon "verified_user" at bounding box center [367, 15] width 9 height 9
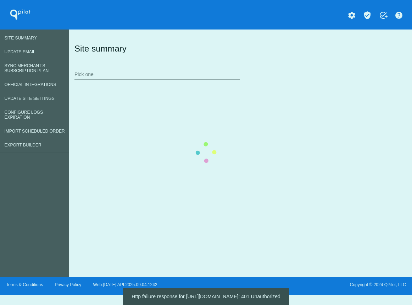
click at [73, 86] on div "Site summary Pick one" at bounding box center [239, 61] width 333 height 49
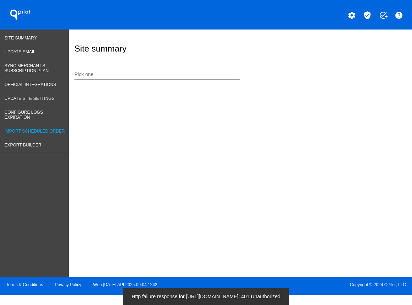
click at [21, 129] on span "Import Scheduled Order" at bounding box center [35, 131] width 60 height 5
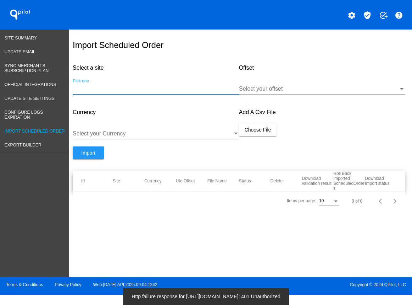
click at [91, 92] on input "Pick one" at bounding box center [156, 89] width 166 height 6
type input "simple"
